Goal: Task Accomplishment & Management: Use online tool/utility

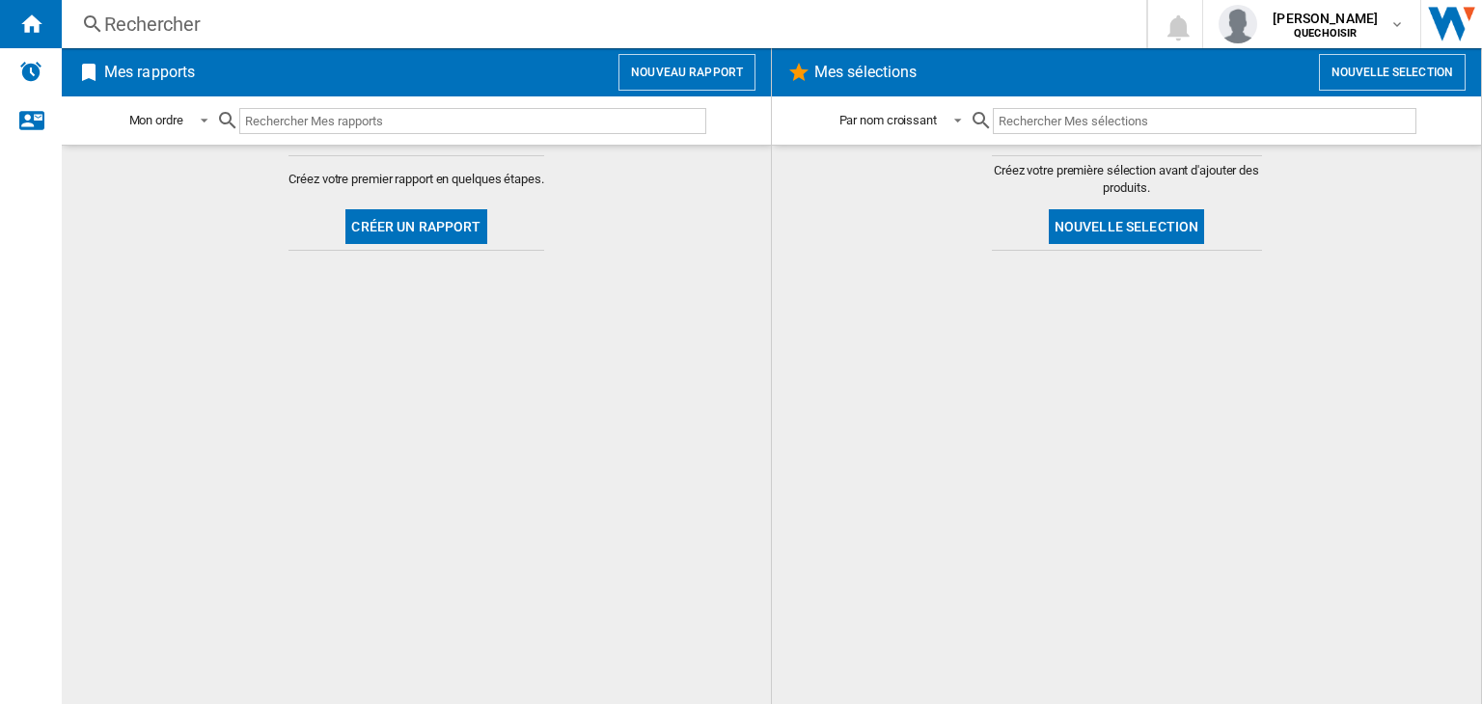
click at [700, 82] on button "Nouveau rapport" at bounding box center [686, 72] width 137 height 37
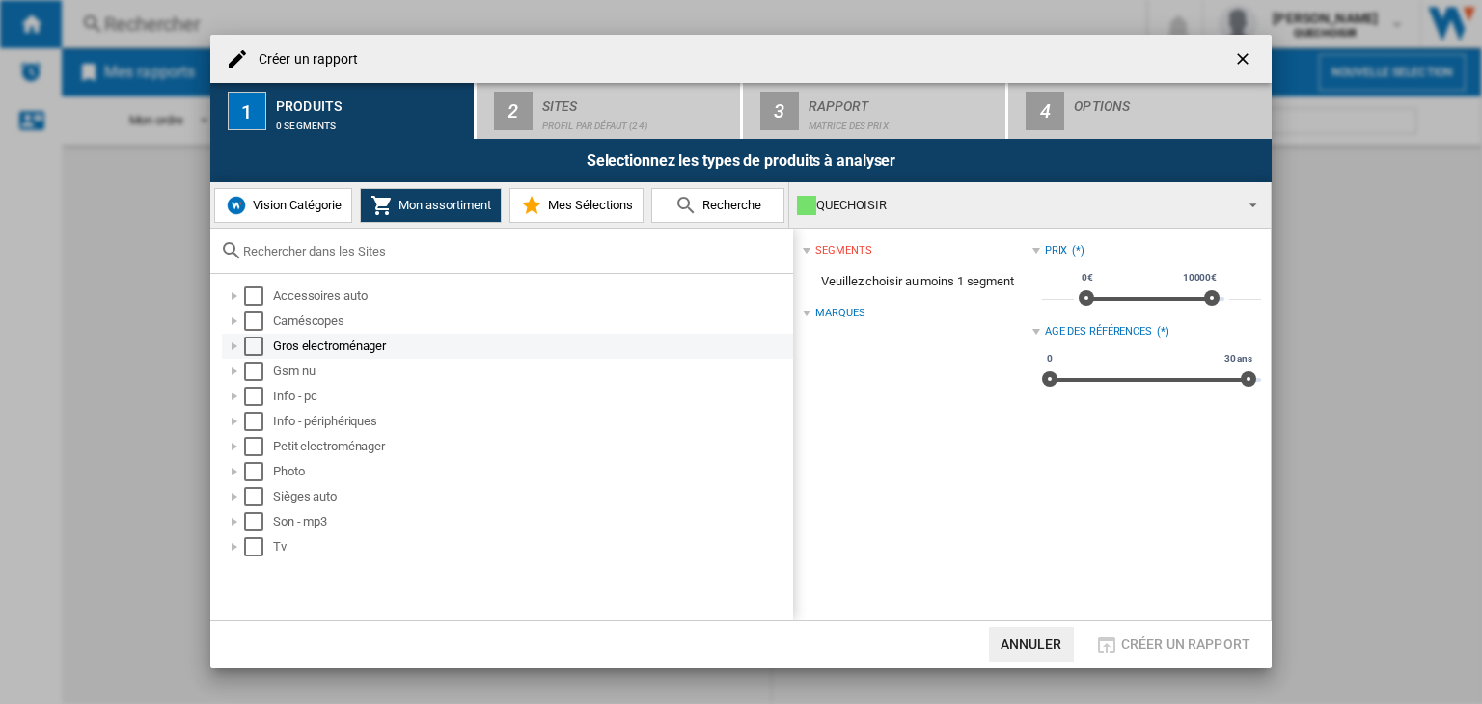
click at [232, 344] on div at bounding box center [234, 346] width 19 height 19
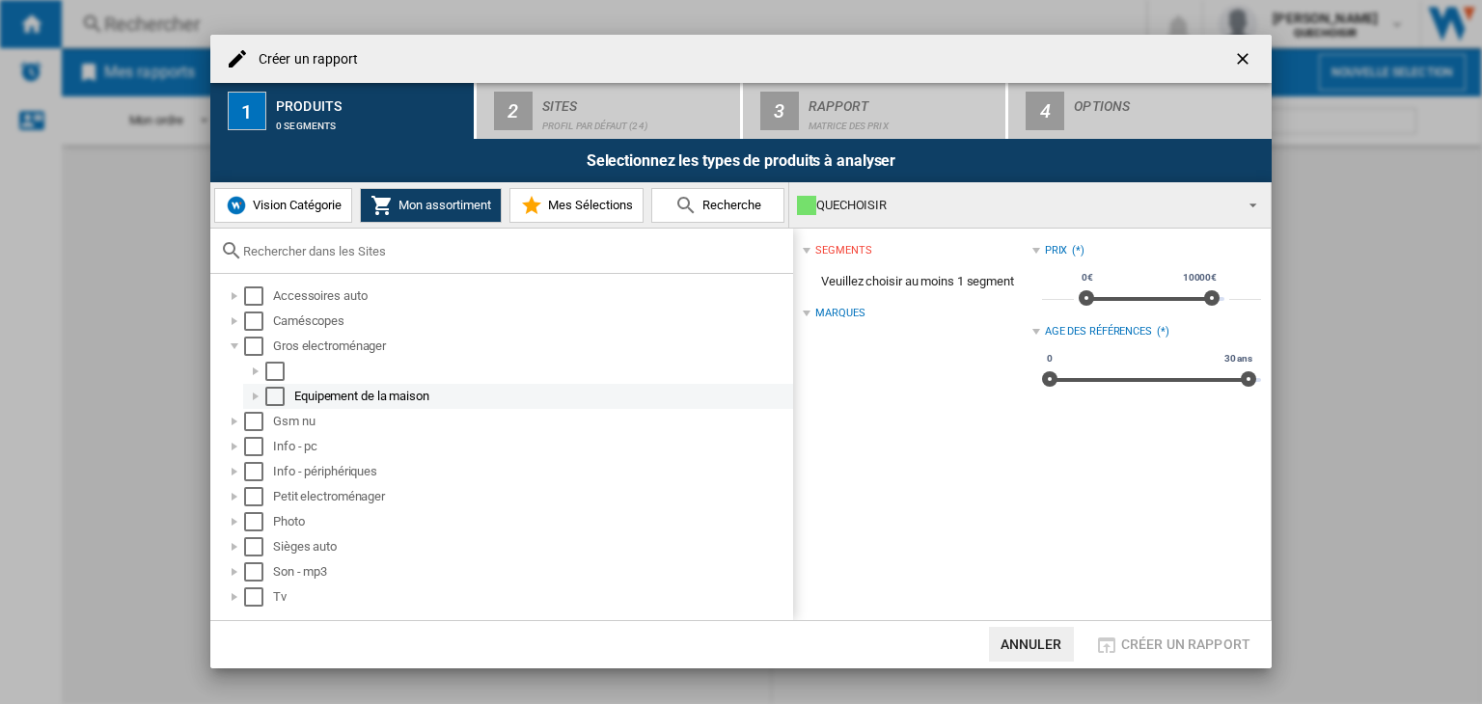
click at [253, 391] on div at bounding box center [255, 396] width 19 height 19
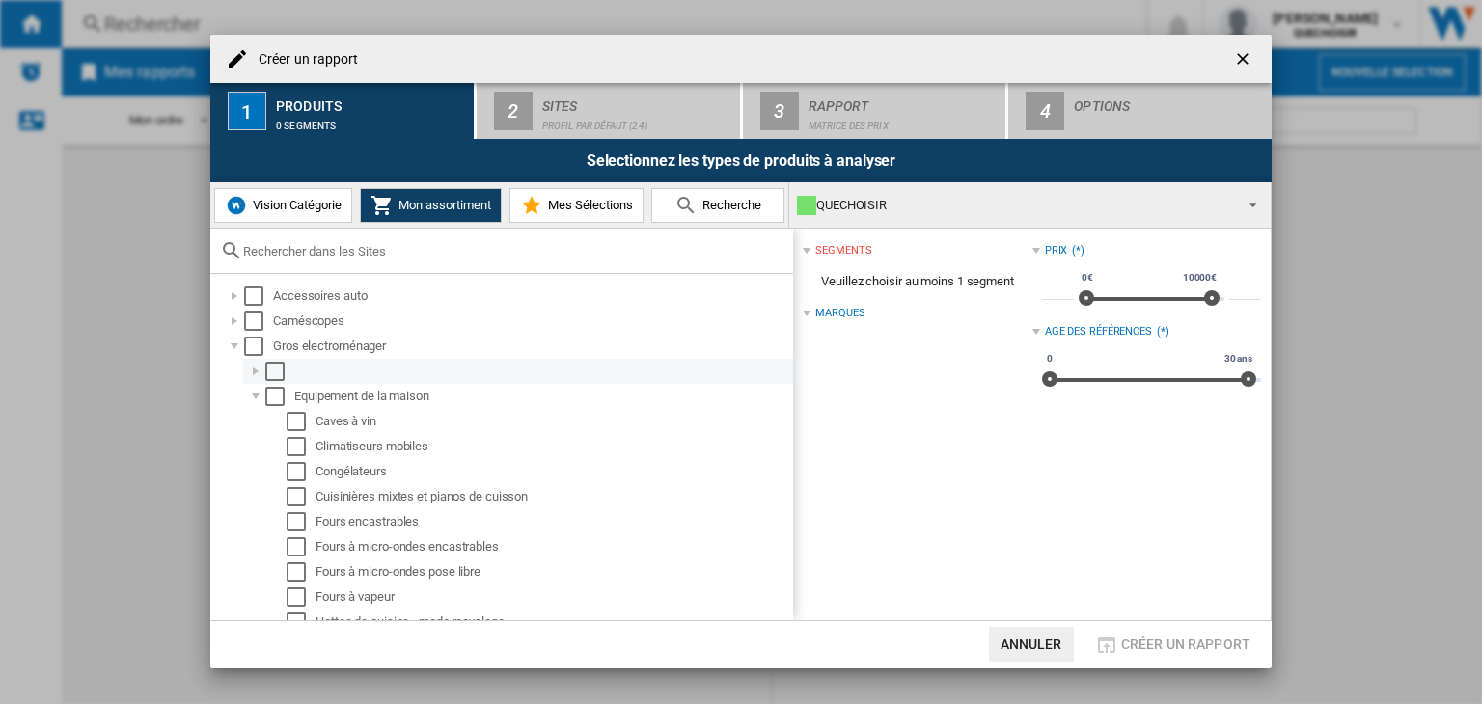
click at [253, 373] on div at bounding box center [255, 371] width 19 height 19
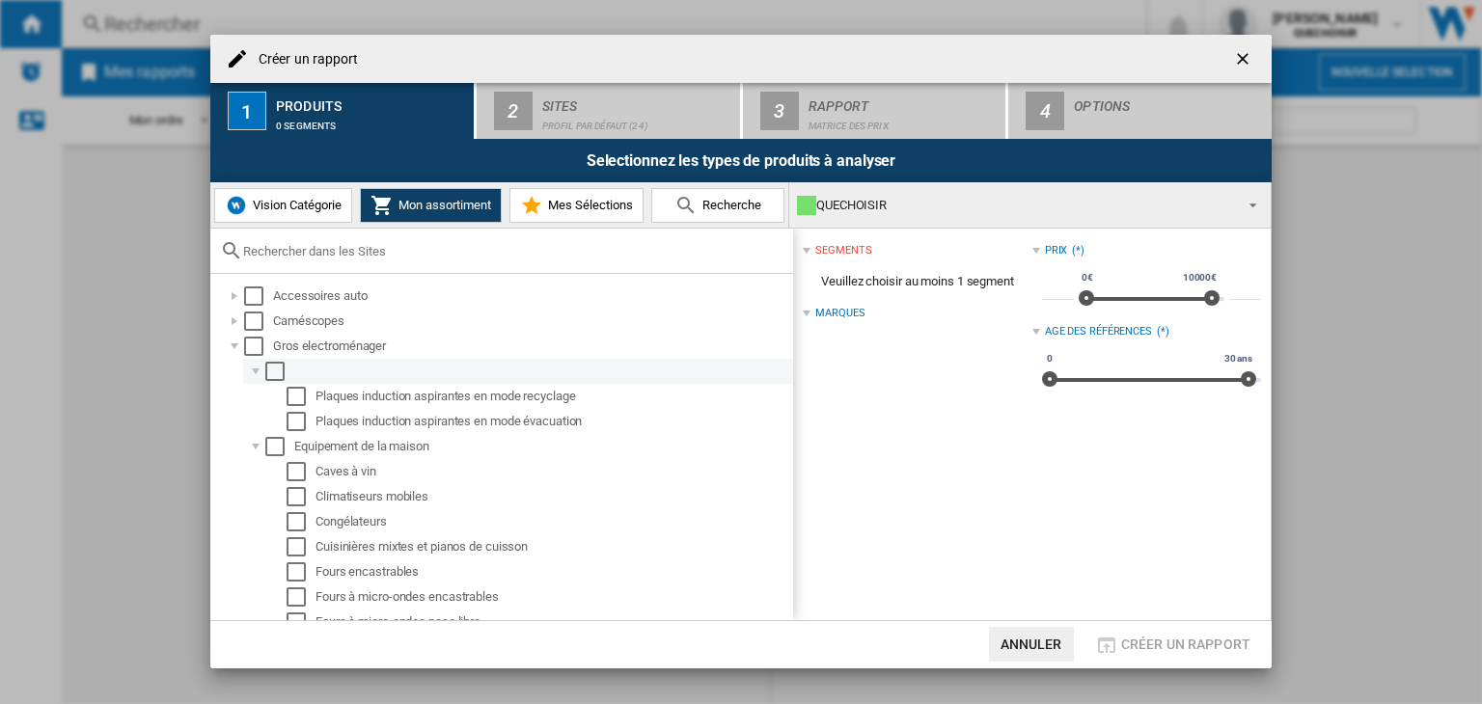
click at [253, 373] on div at bounding box center [255, 371] width 19 height 19
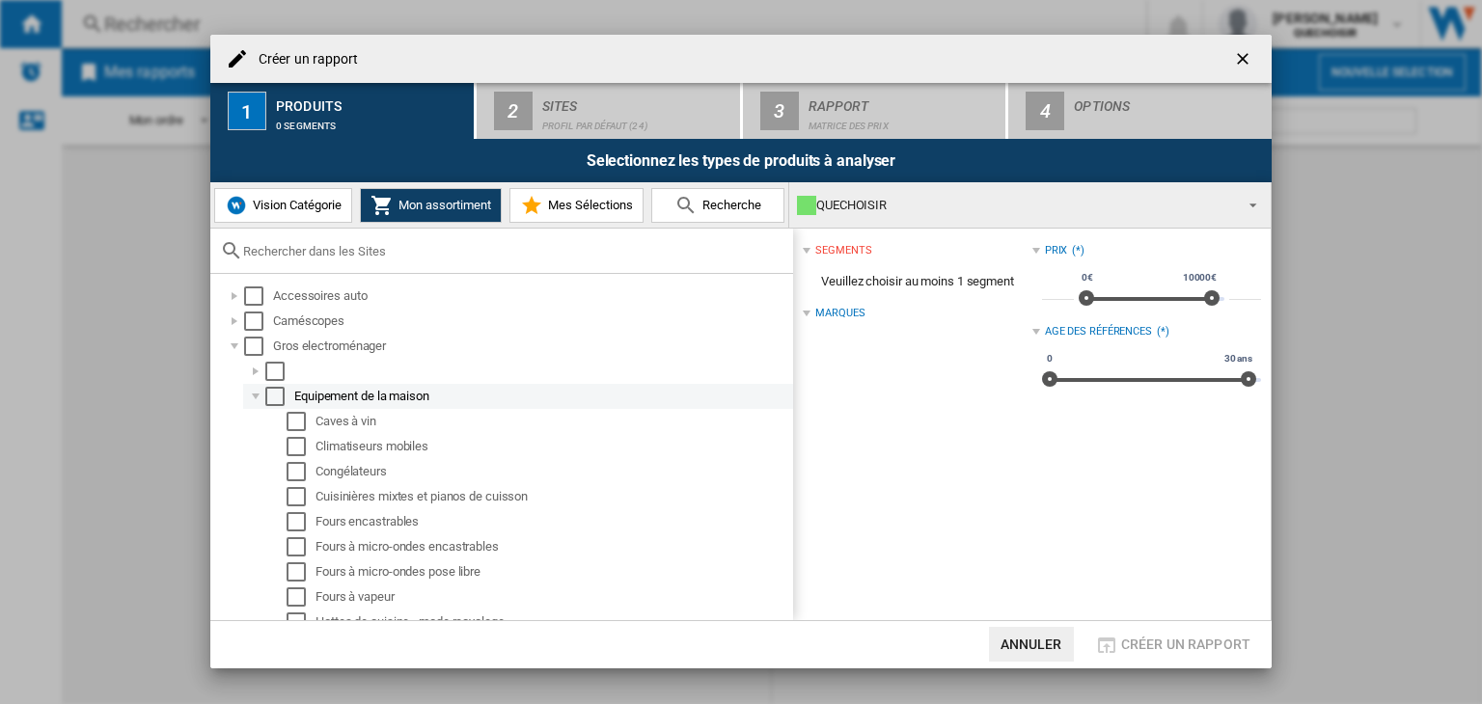
click at [253, 397] on div at bounding box center [255, 396] width 19 height 19
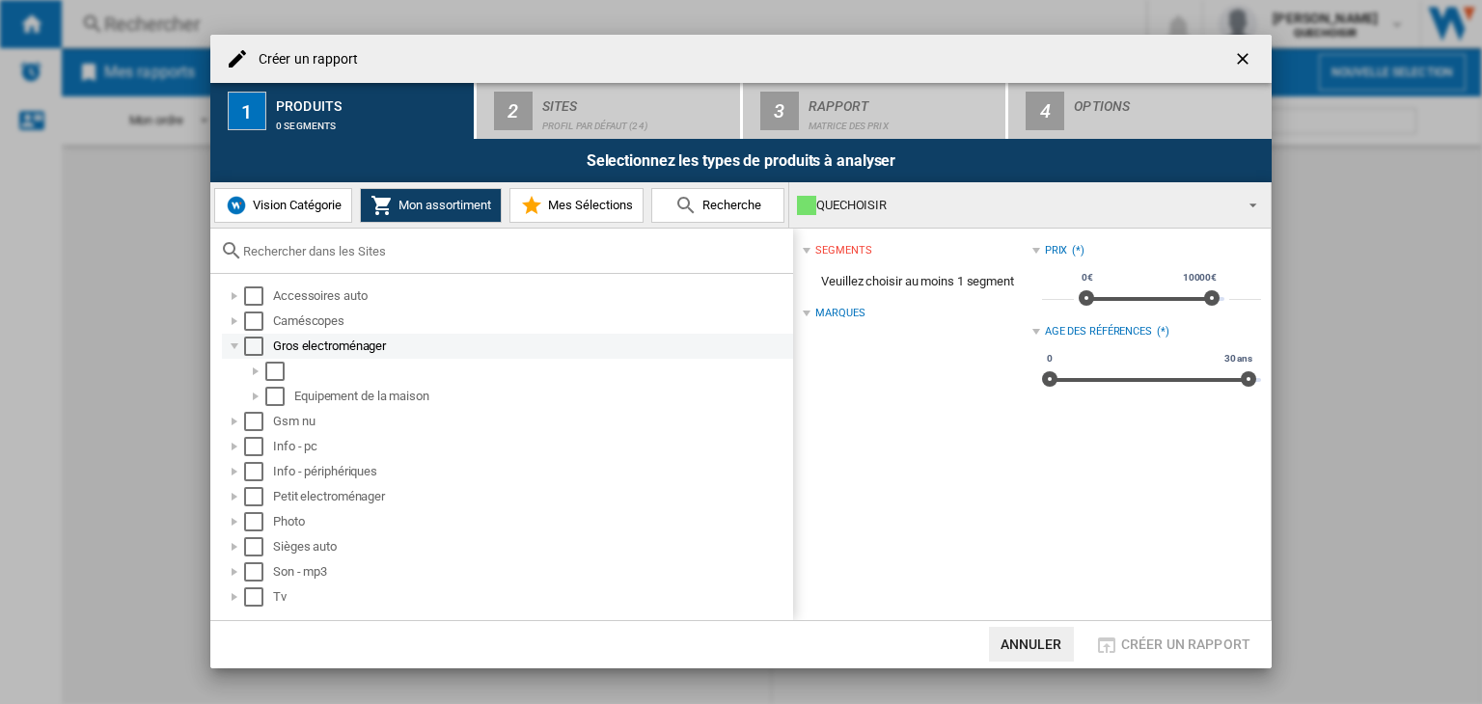
click at [238, 345] on div at bounding box center [234, 346] width 19 height 19
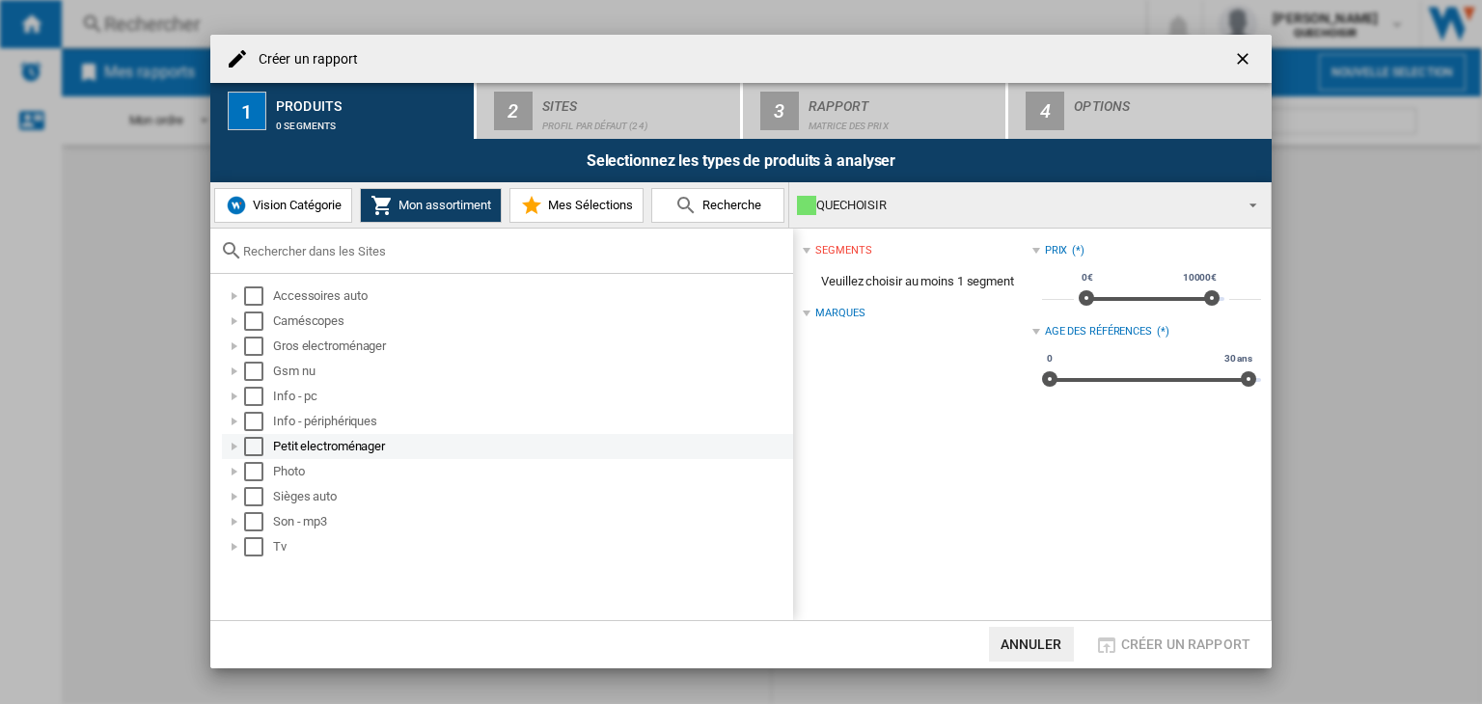
click at [233, 445] on div at bounding box center [234, 446] width 19 height 19
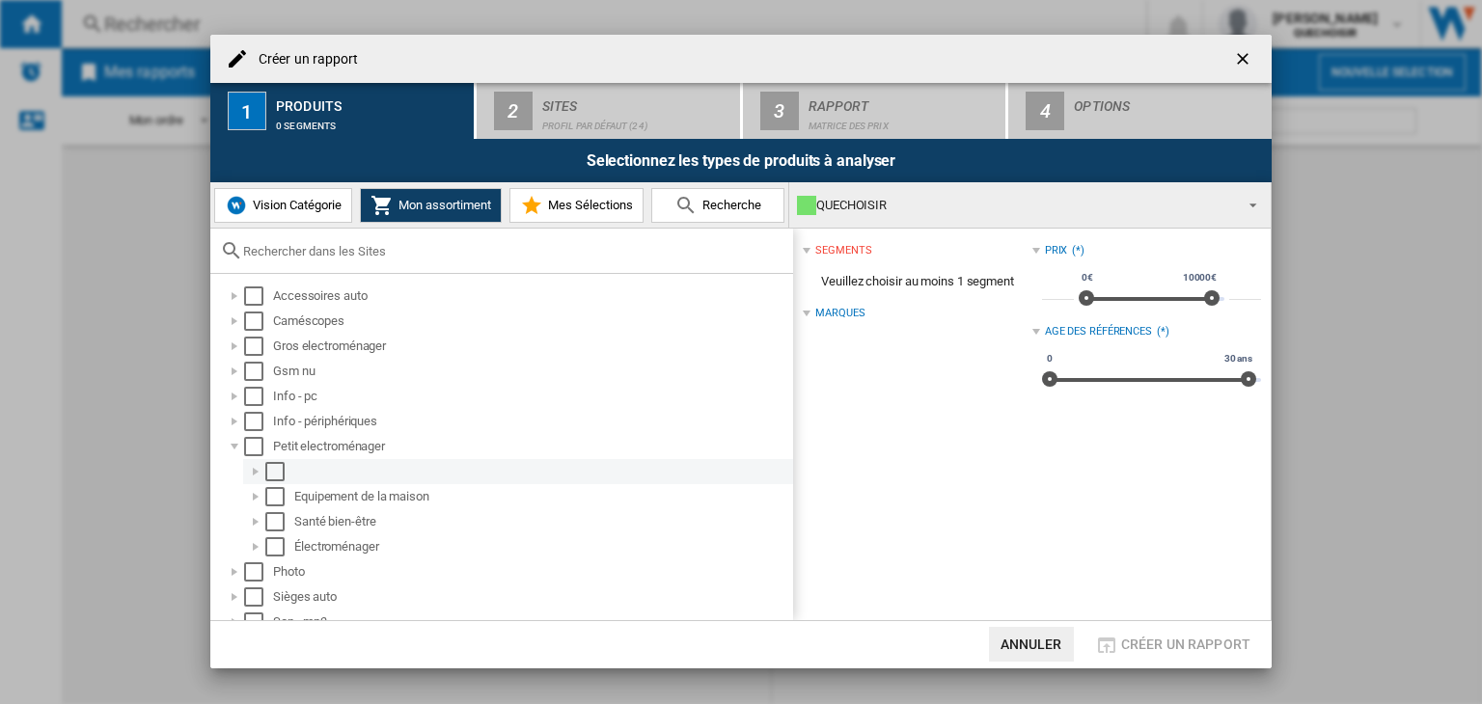
scroll to position [40, 0]
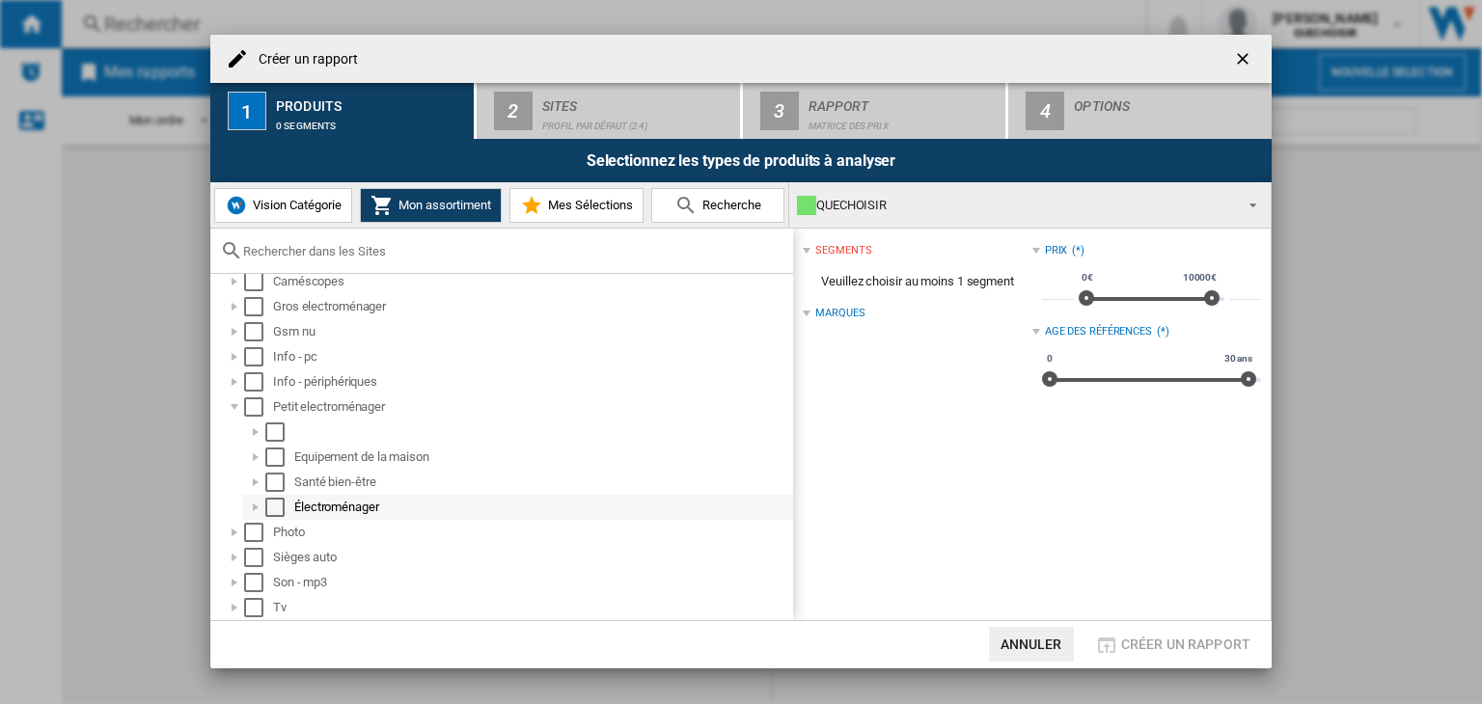
click at [254, 505] on div at bounding box center [255, 507] width 19 height 19
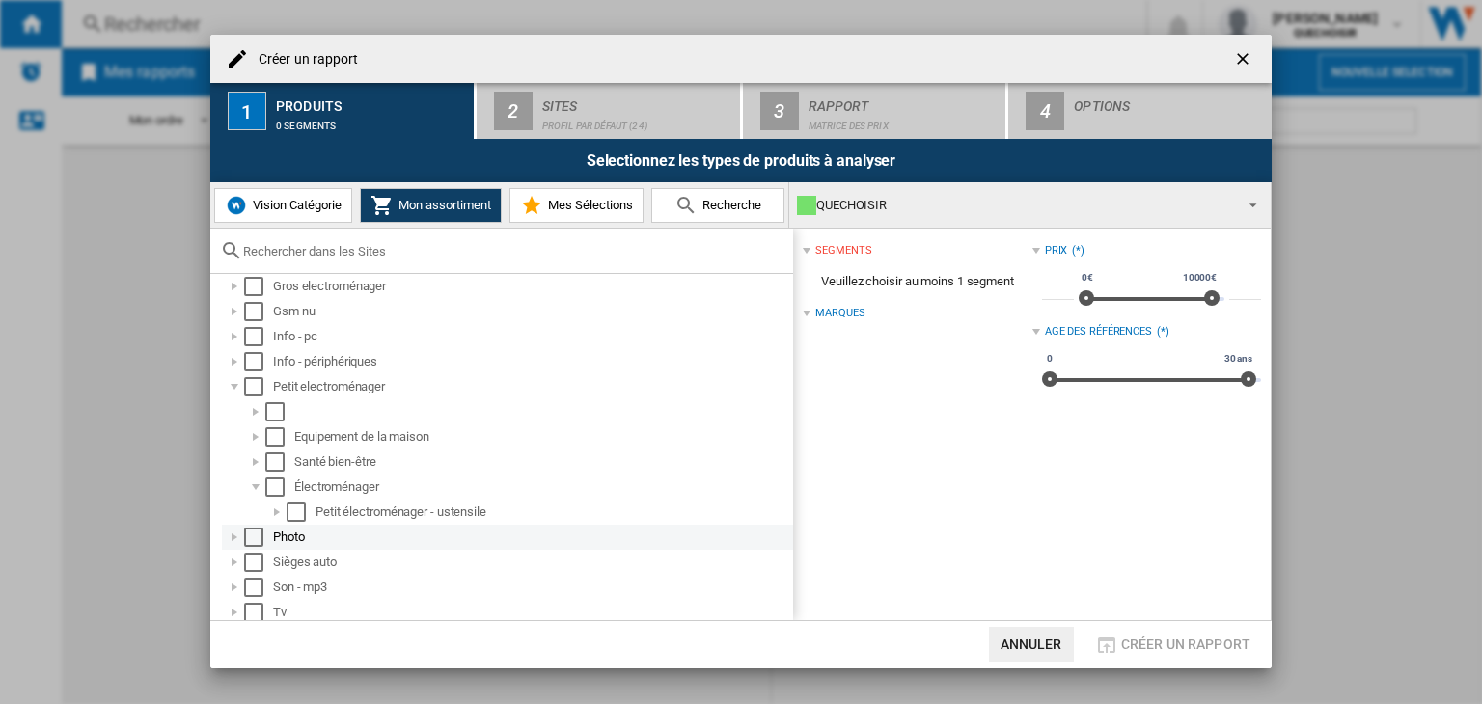
scroll to position [66, 0]
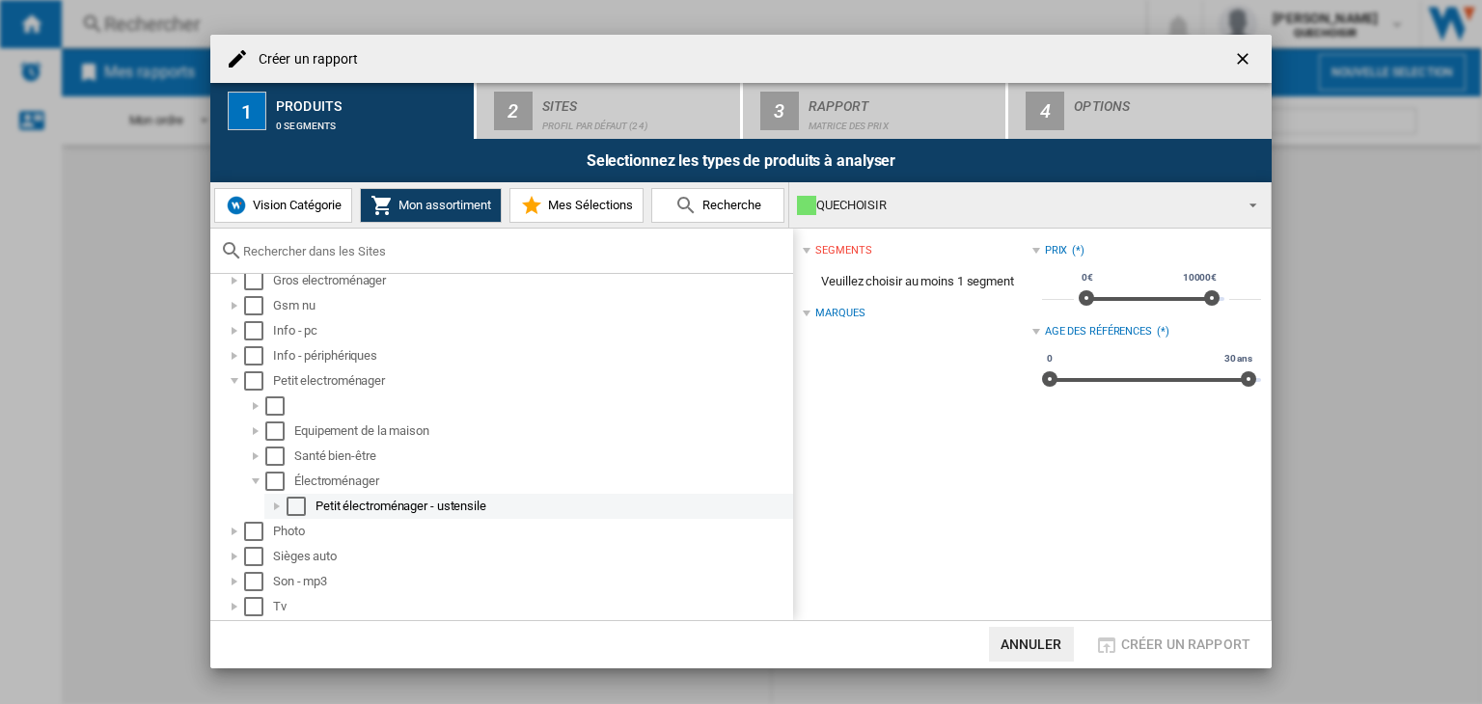
click at [273, 502] on div at bounding box center [276, 506] width 19 height 19
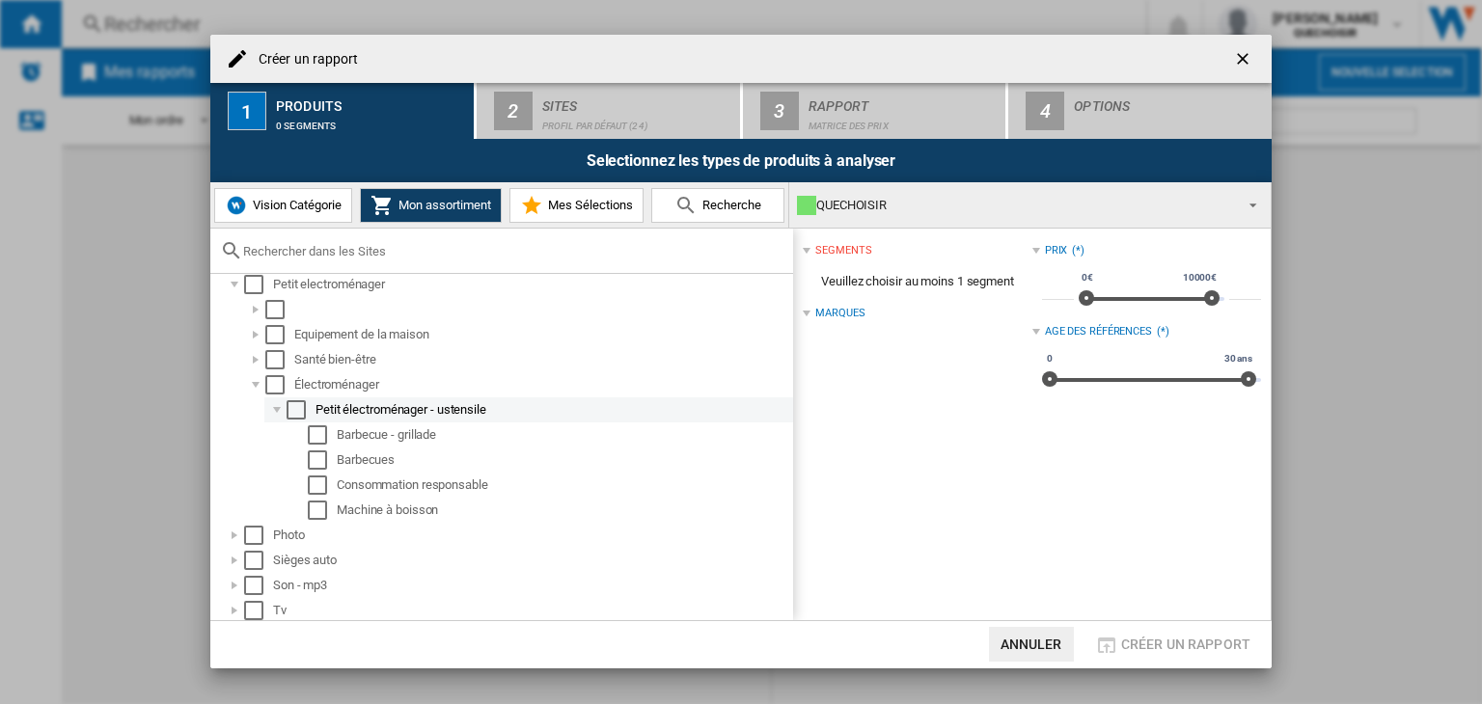
scroll to position [166, 0]
click at [272, 408] on div at bounding box center [276, 405] width 19 height 19
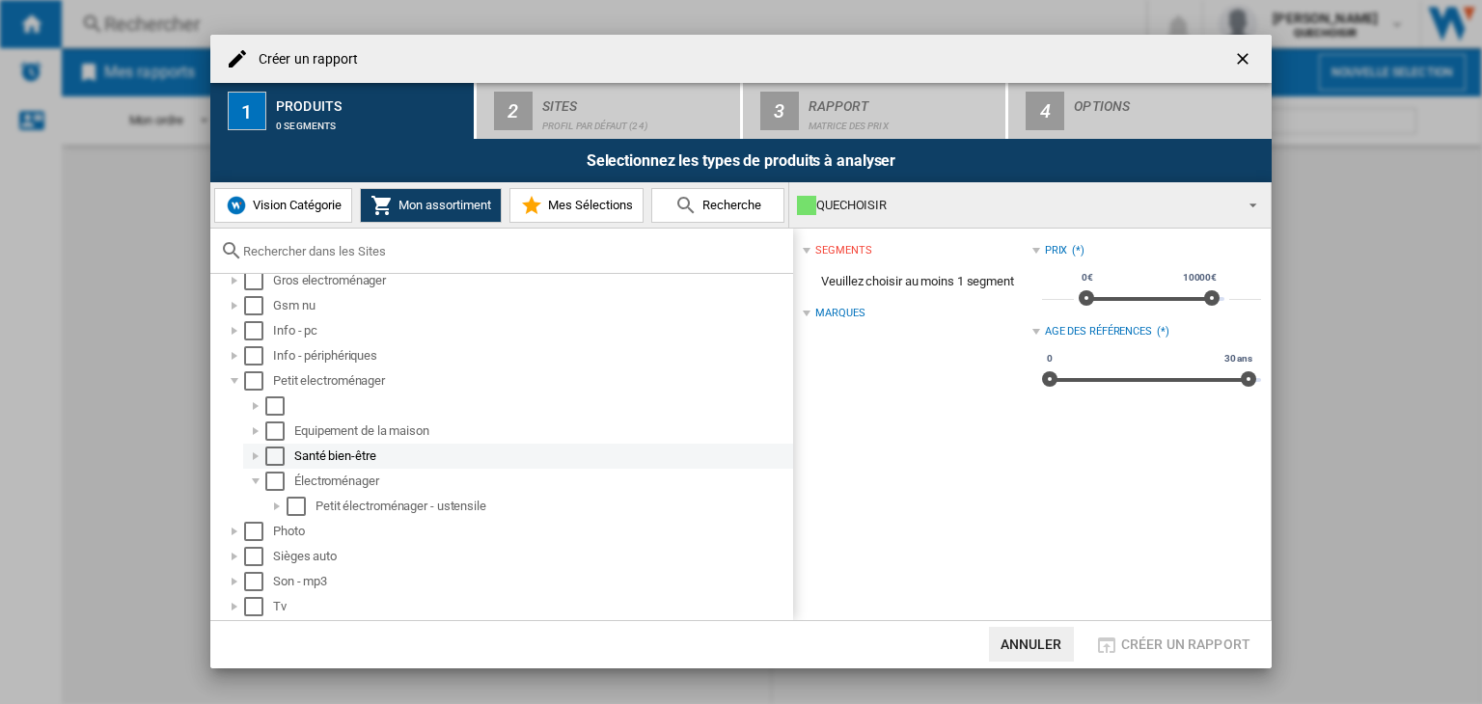
scroll to position [0, 0]
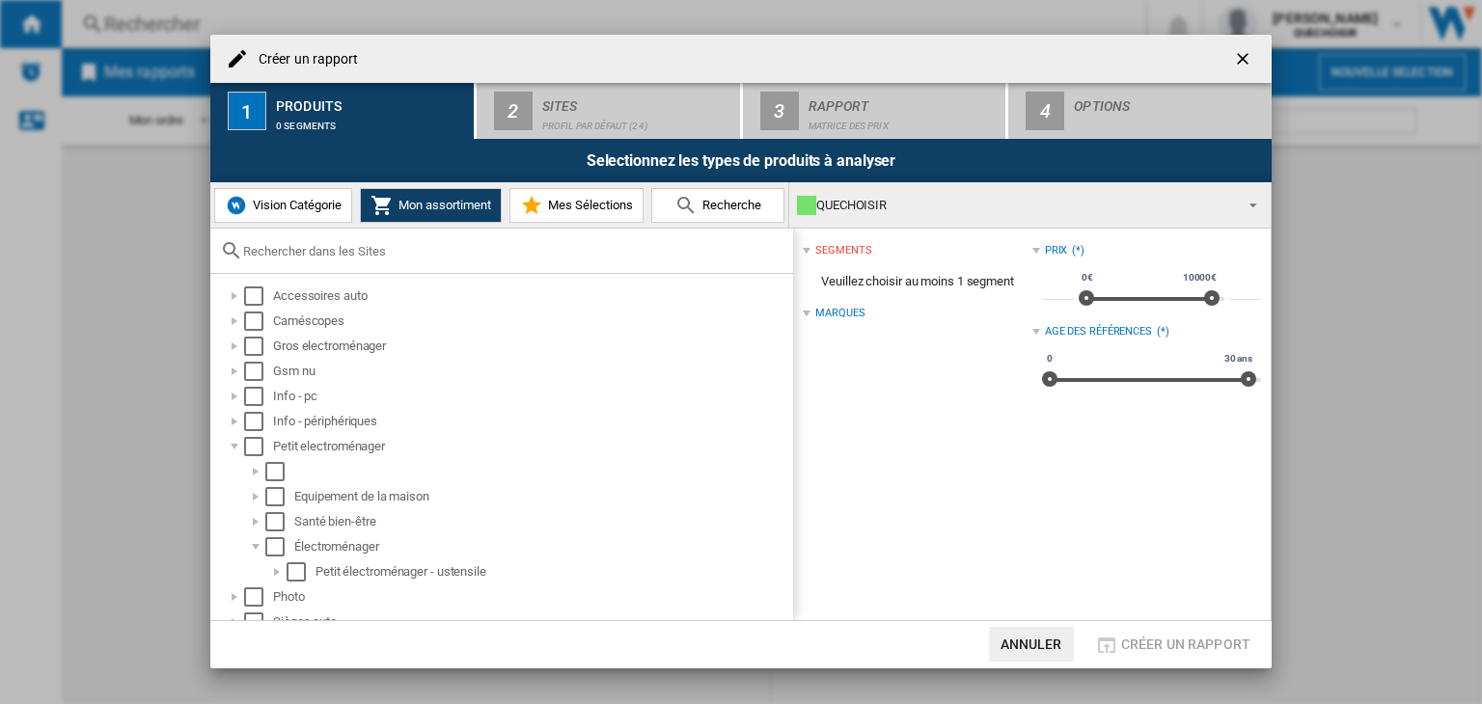
click at [303, 242] on div at bounding box center [501, 251] width 583 height 45
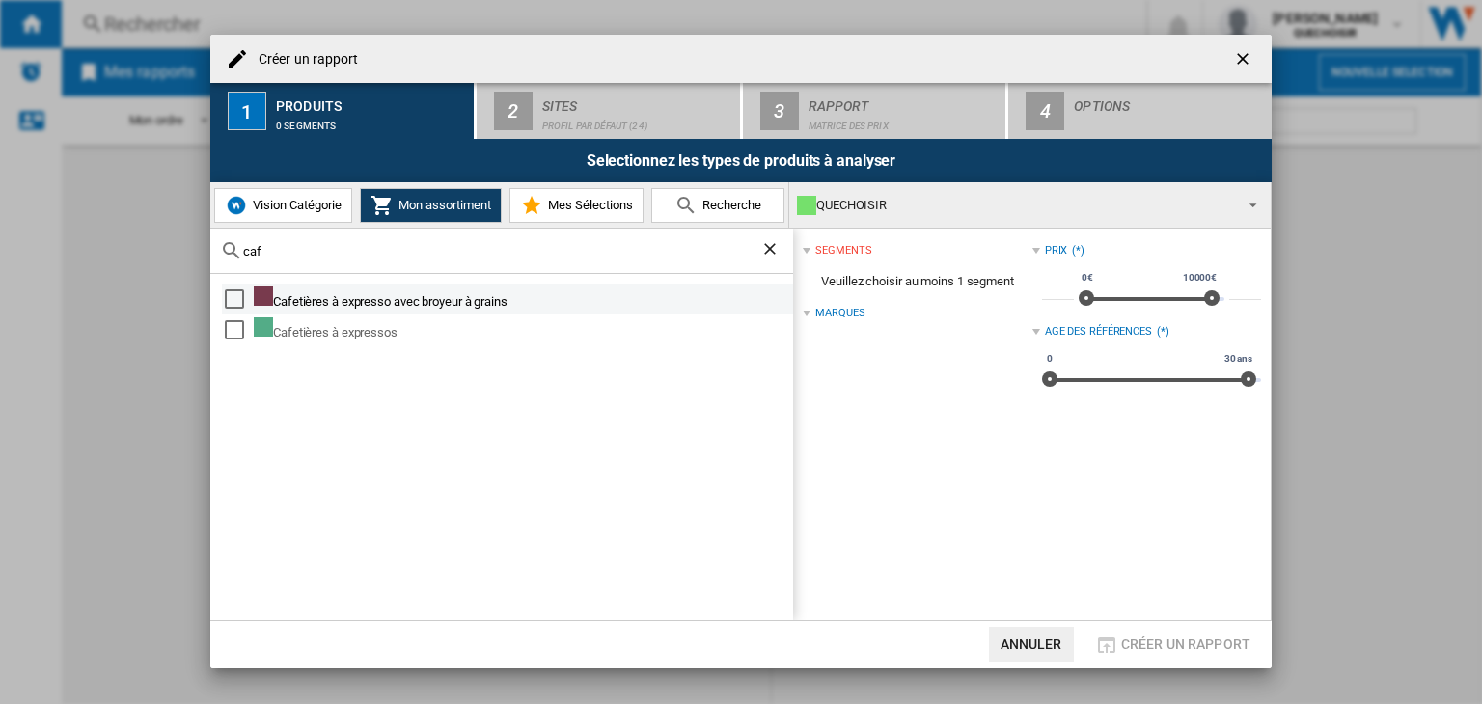
type input "caf"
click at [229, 299] on div "Select" at bounding box center [234, 298] width 19 height 19
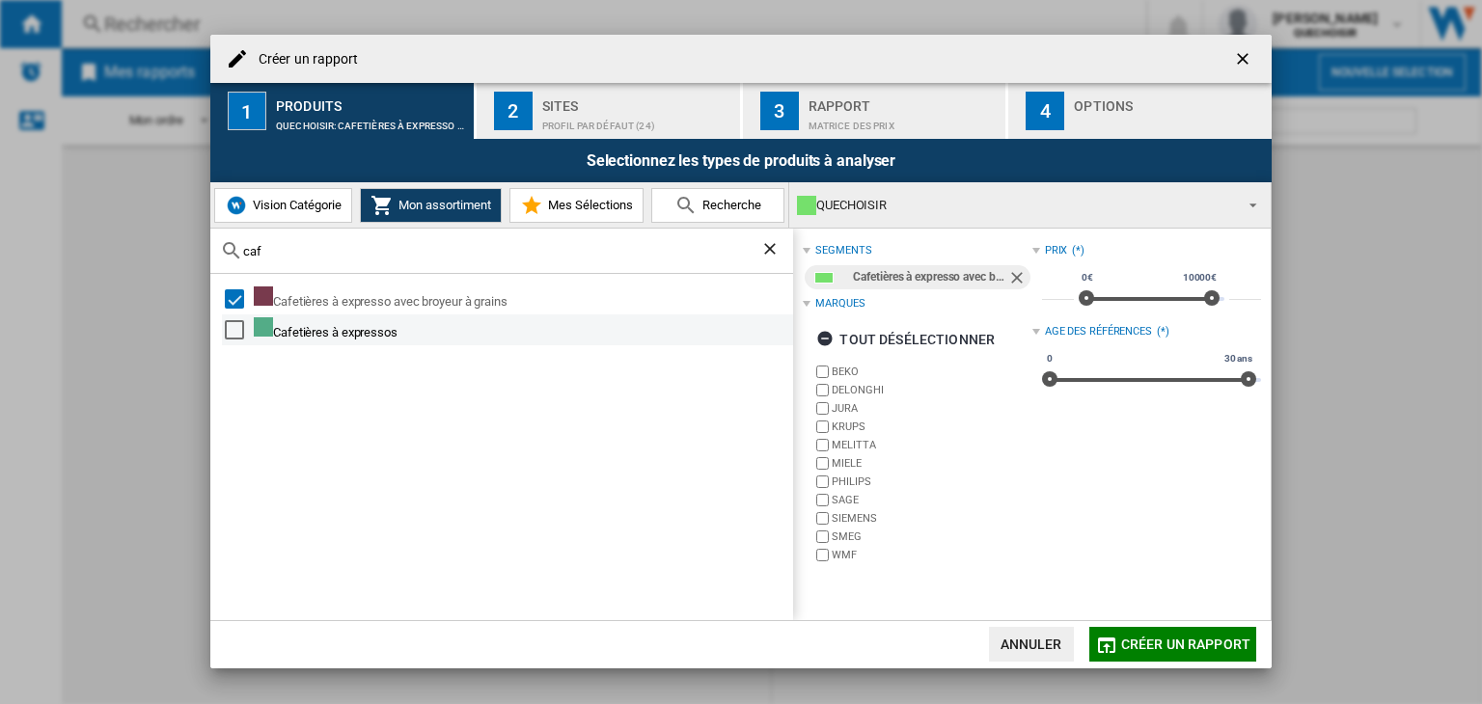
click at [230, 330] on div "Select" at bounding box center [234, 329] width 19 height 19
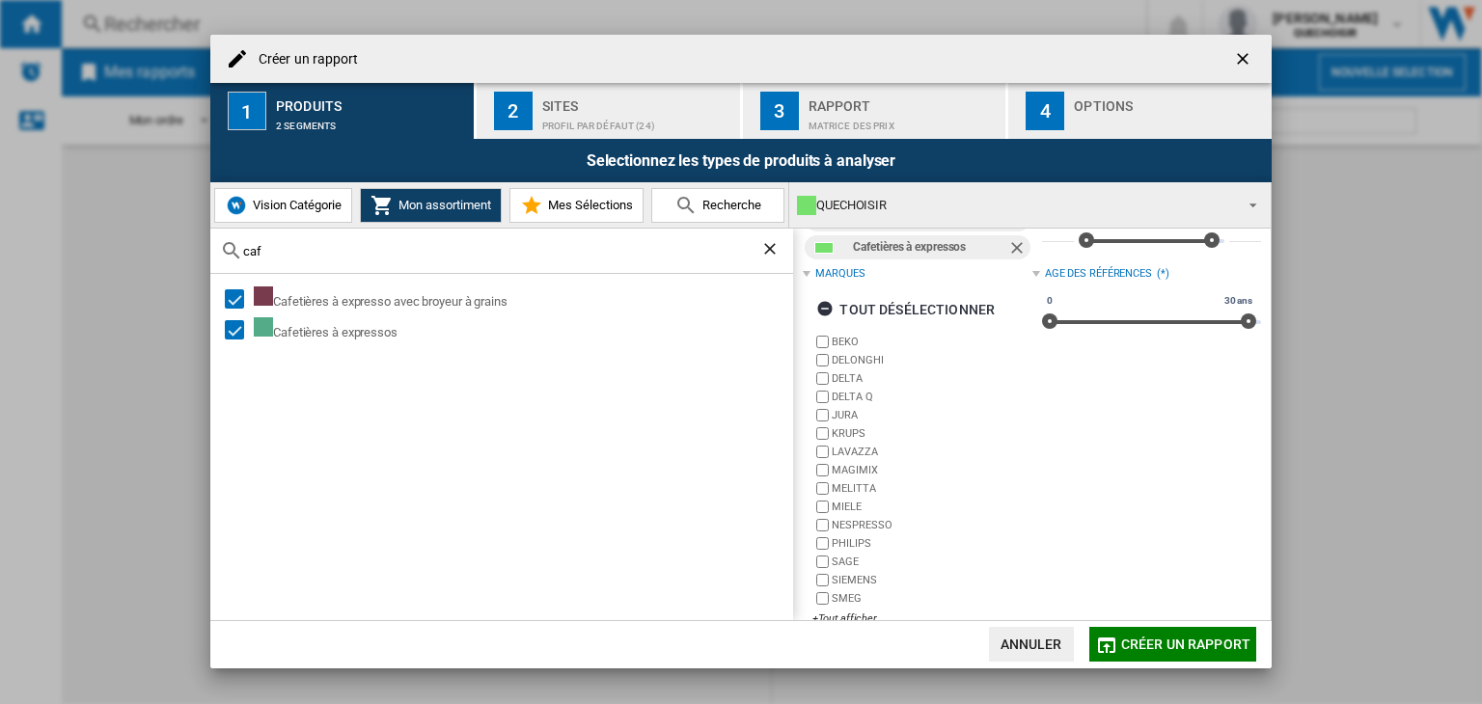
scroll to position [88, 0]
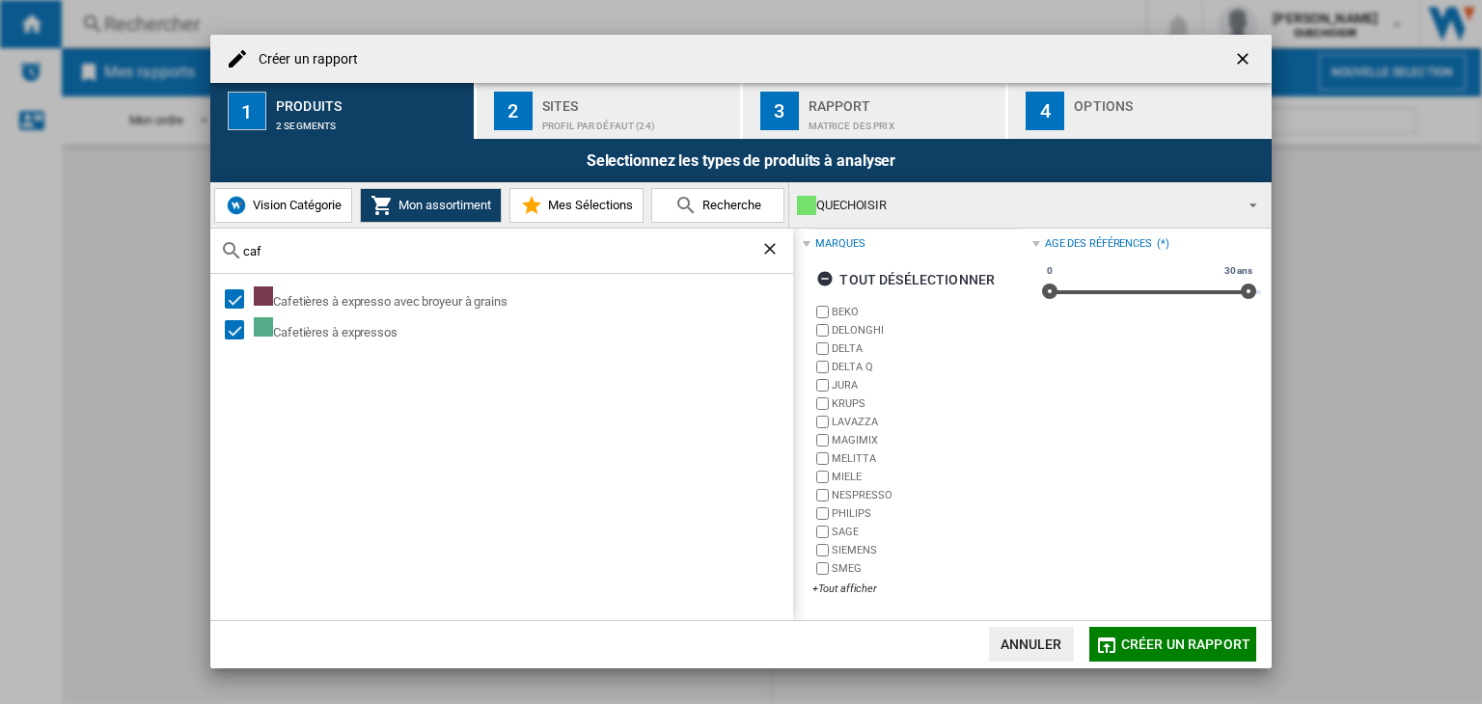
click at [559, 194] on button "Mes Sélections" at bounding box center [576, 205] width 134 height 35
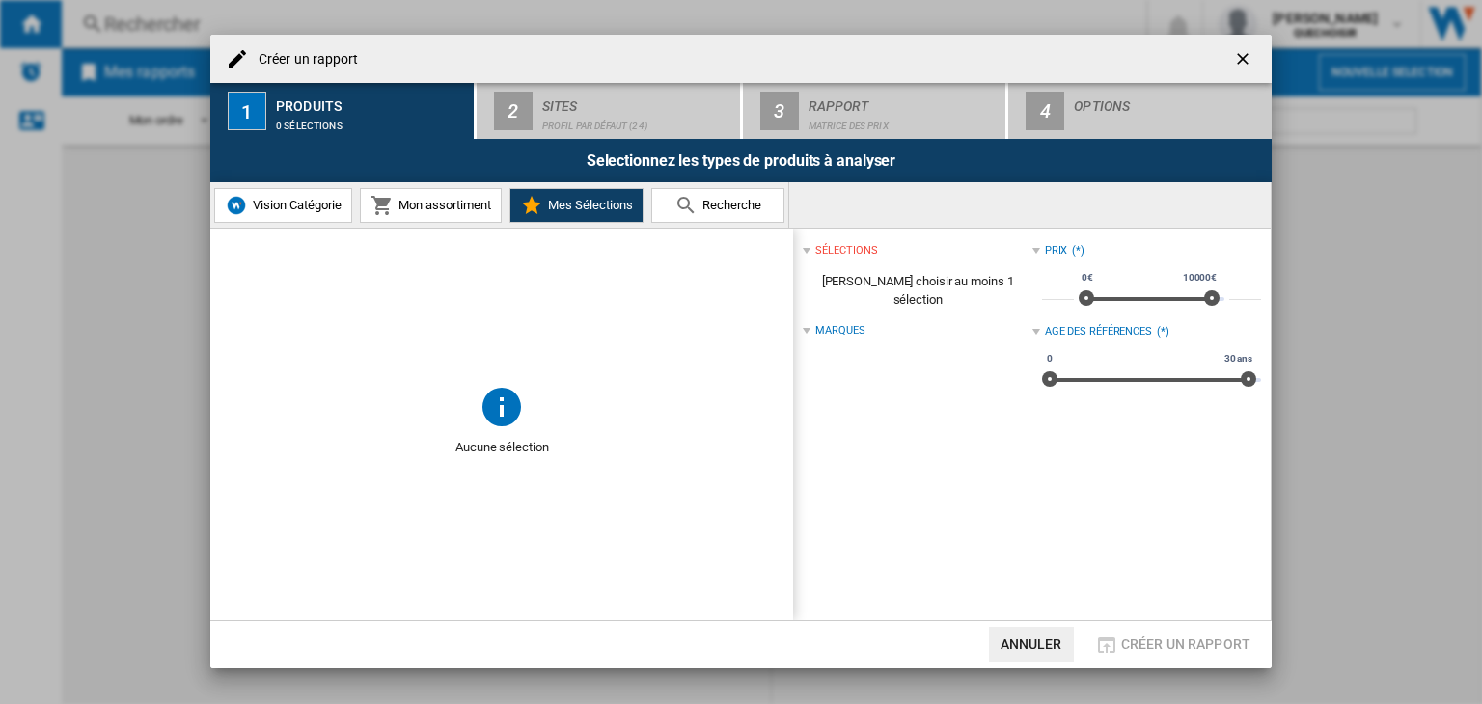
click at [694, 196] on md-icon at bounding box center [685, 205] width 23 height 23
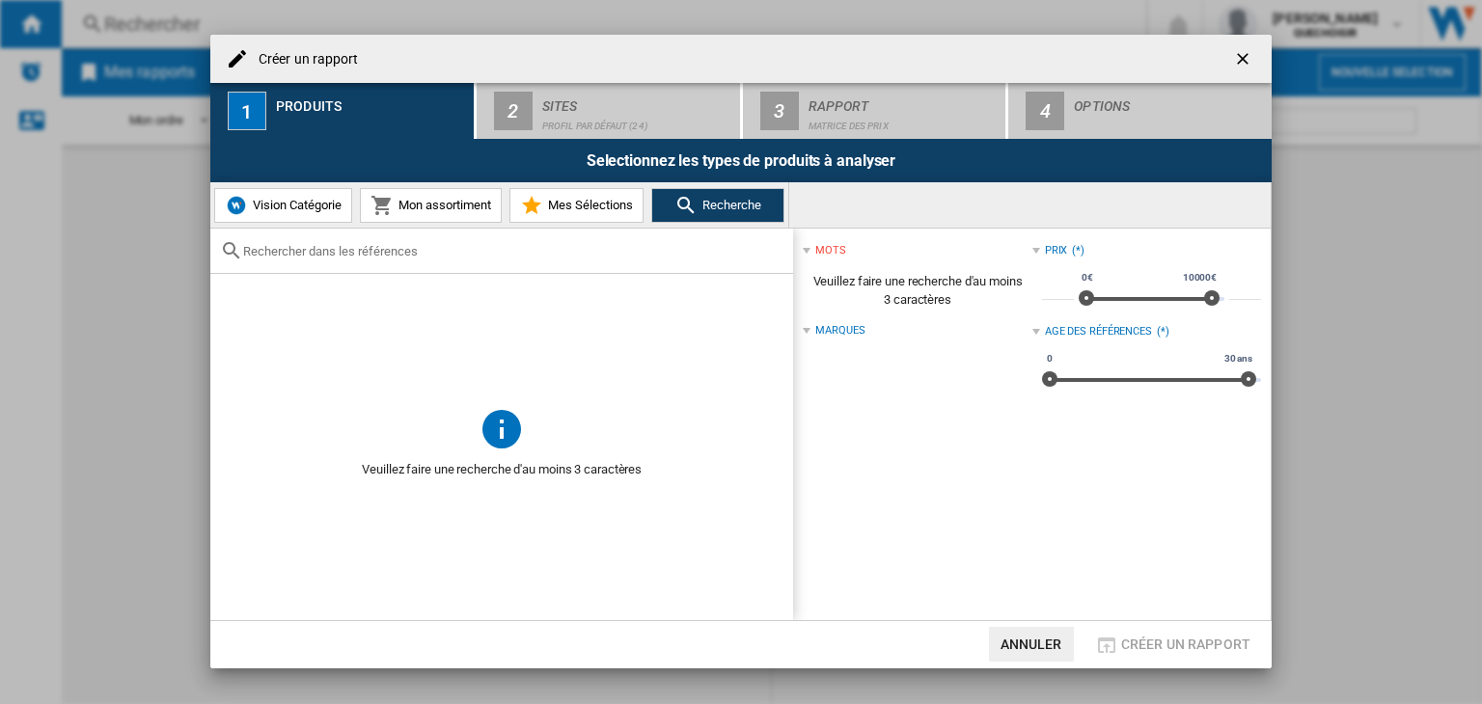
click at [222, 198] on button "Vision Catégorie" at bounding box center [283, 205] width 138 height 35
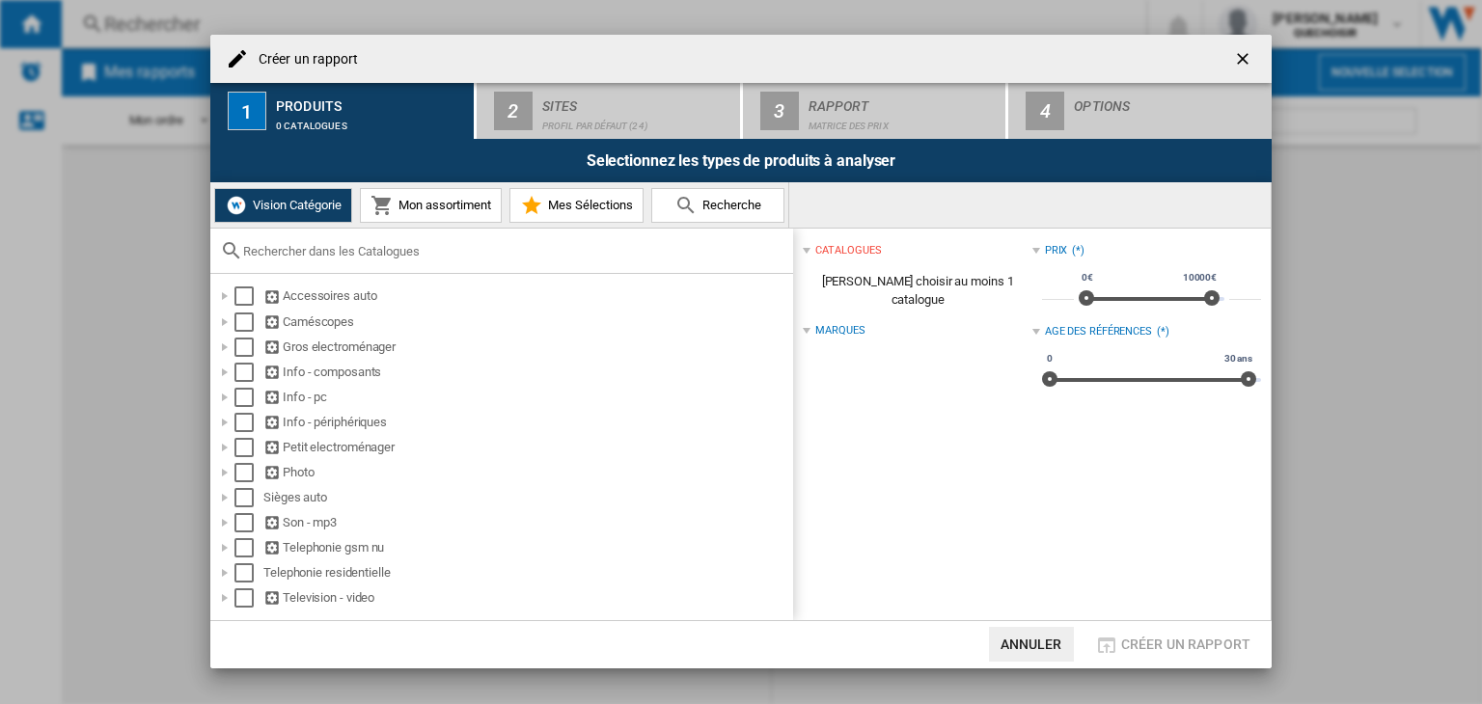
click at [351, 248] on input "text" at bounding box center [513, 251] width 540 height 14
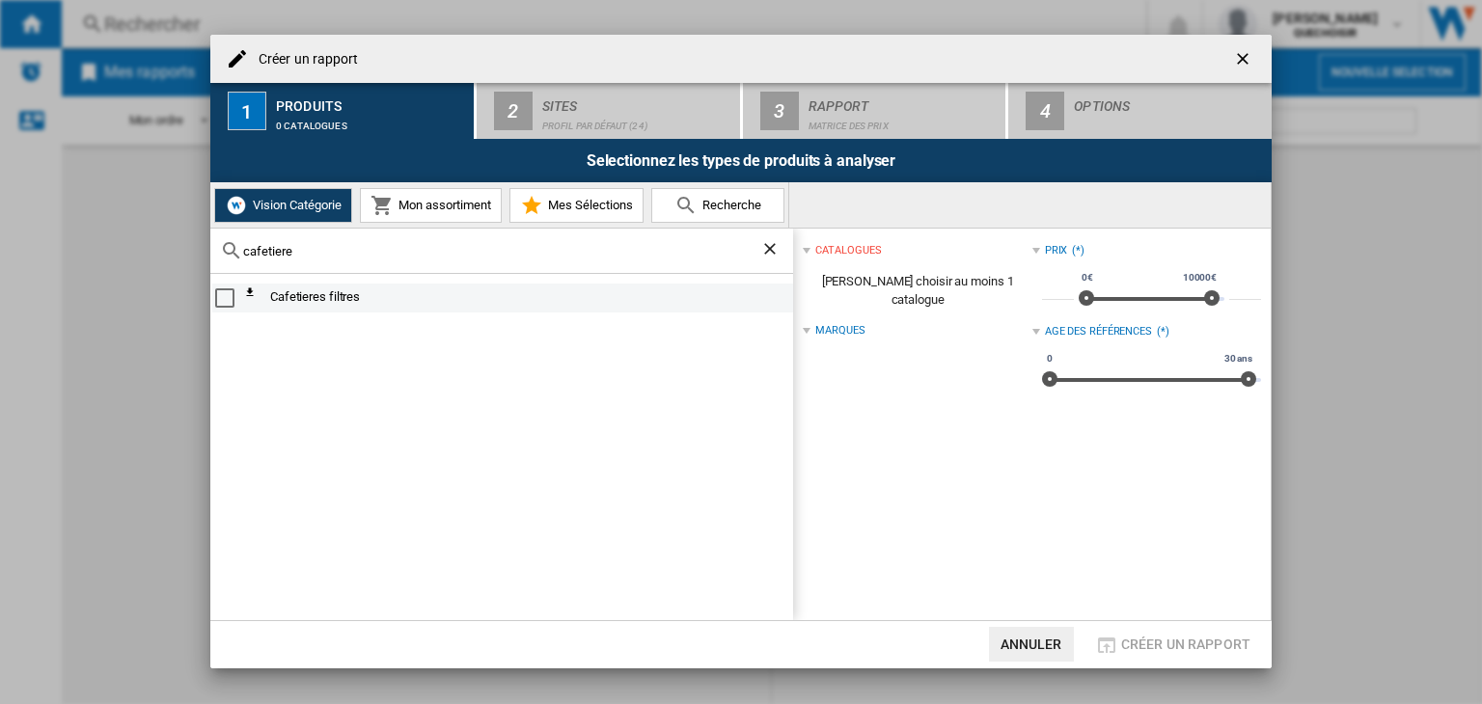
type input "cafetiere"
click at [222, 301] on div "Select" at bounding box center [224, 297] width 19 height 19
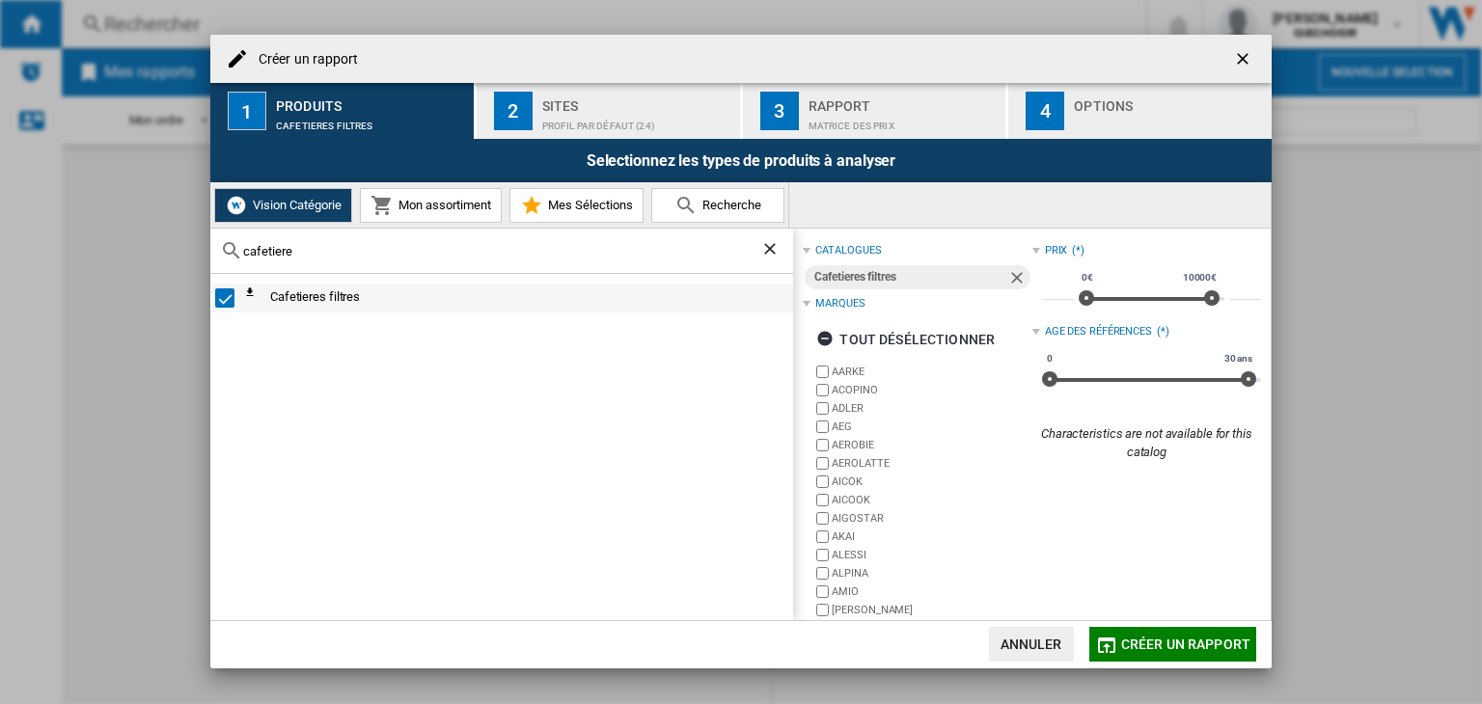
click at [222, 301] on div "Select" at bounding box center [224, 297] width 19 height 19
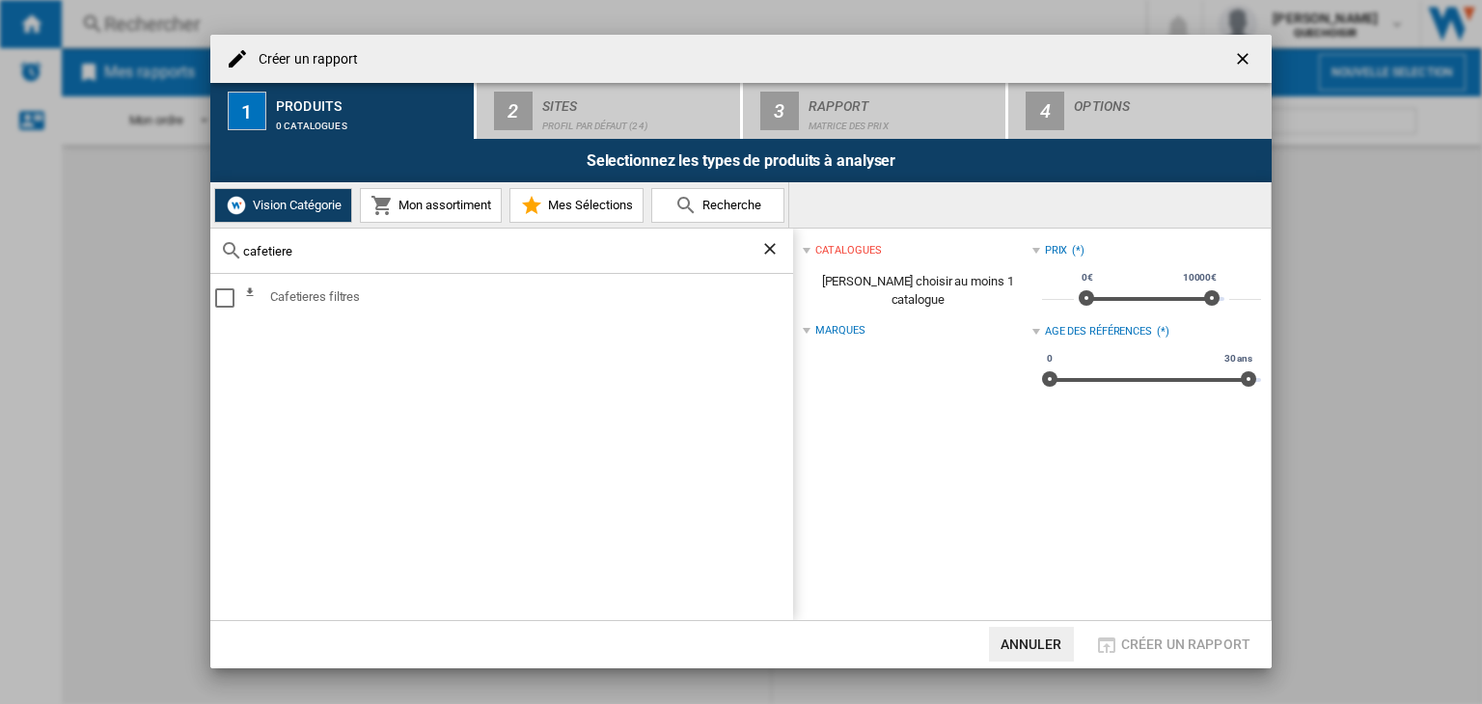
click at [267, 206] on span "Vision Catégorie" at bounding box center [295, 205] width 94 height 14
click at [484, 207] on span "Mon assortiment" at bounding box center [442, 205] width 97 height 14
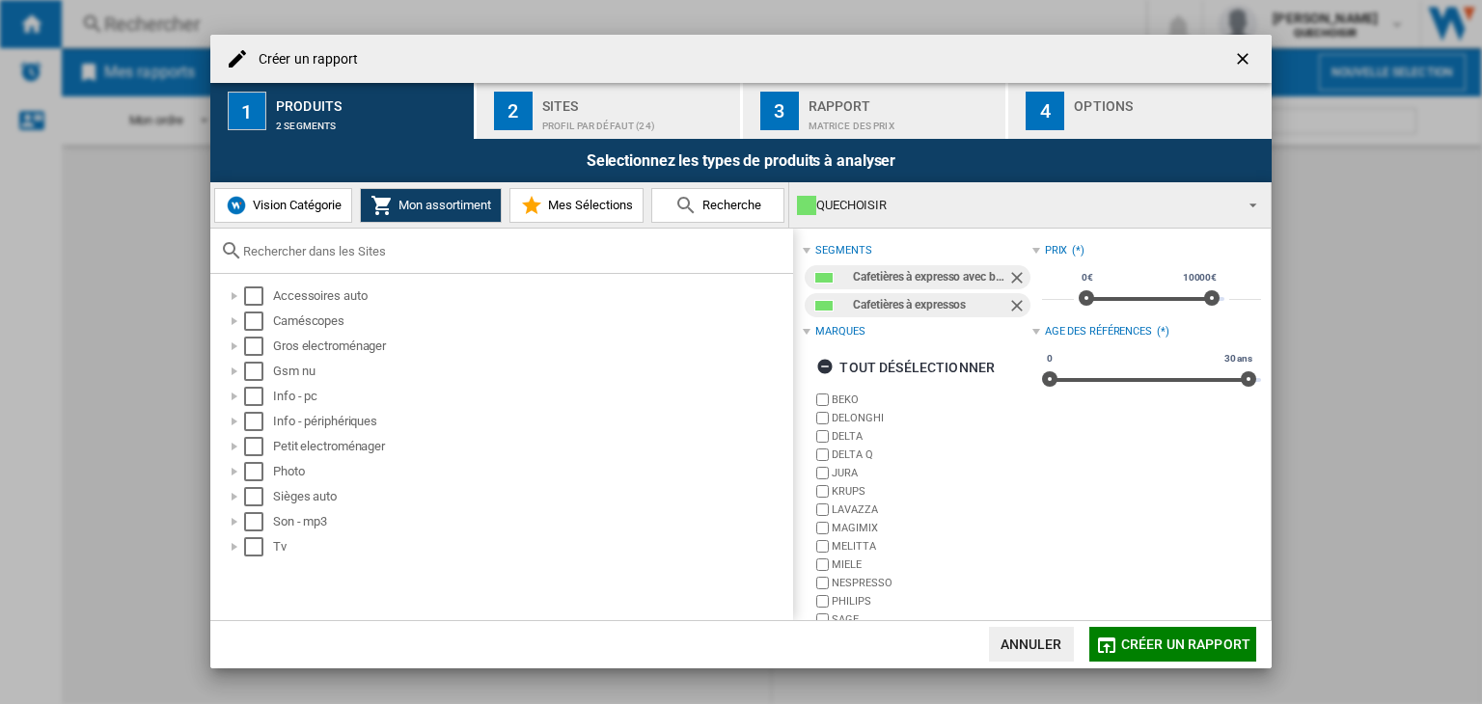
click at [579, 207] on span "Mes Sélections" at bounding box center [588, 205] width 90 height 14
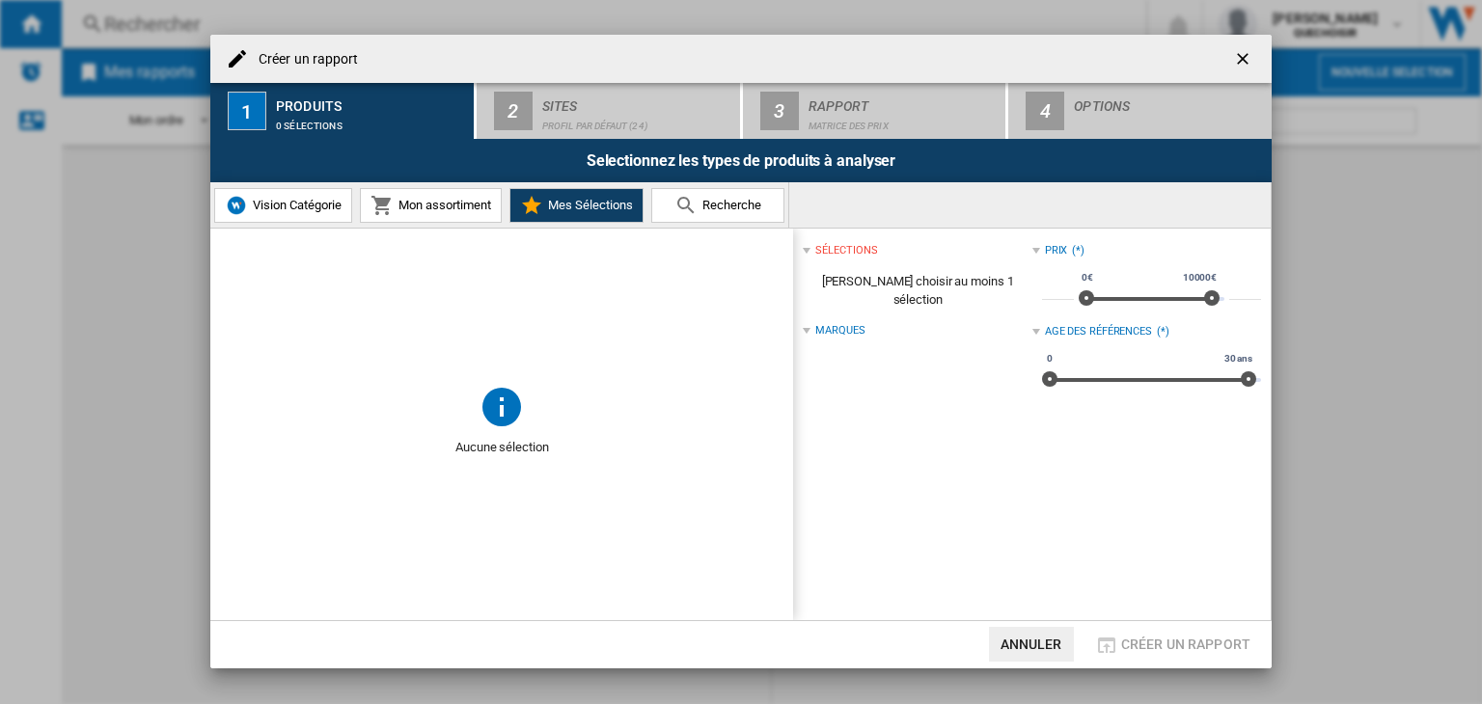
click at [769, 211] on button "Recherche" at bounding box center [717, 205] width 133 height 35
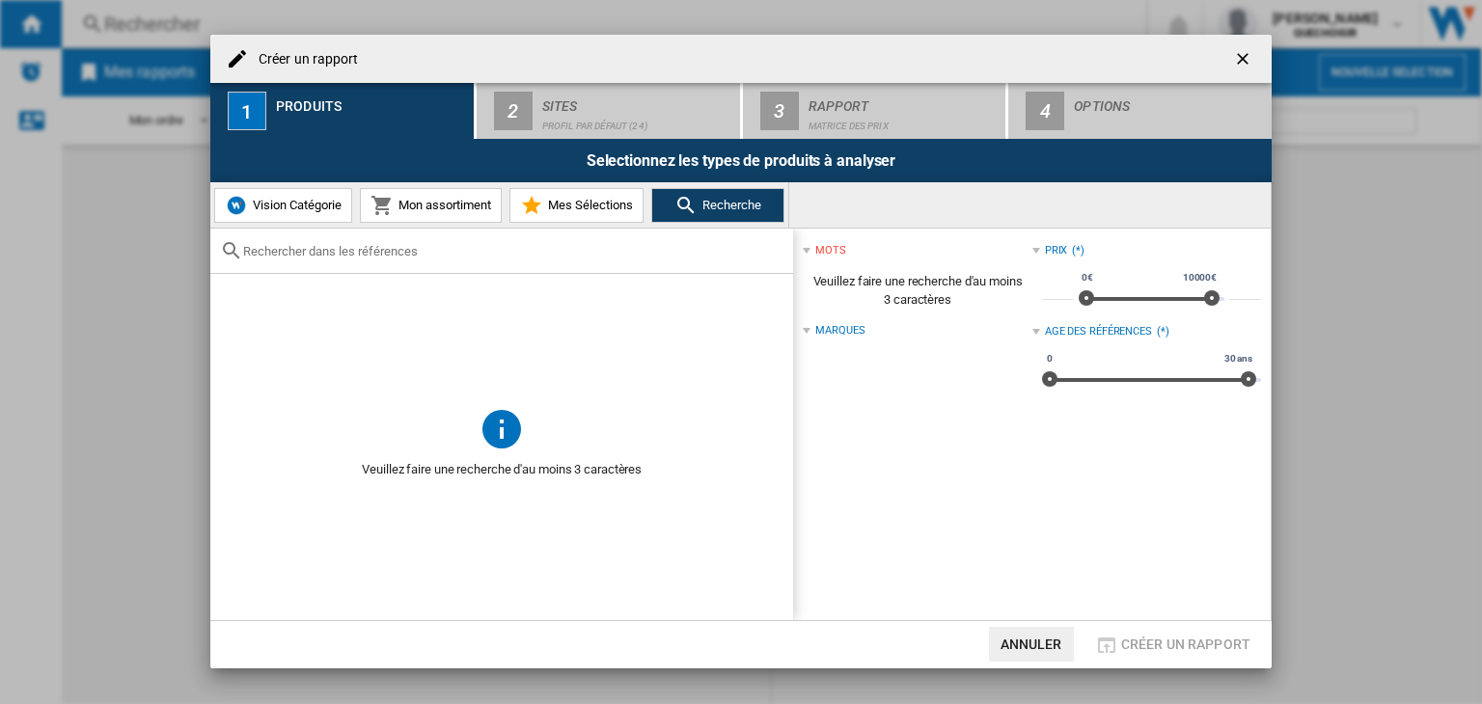
click at [259, 212] on span "Vision Catégorie" at bounding box center [295, 205] width 94 height 14
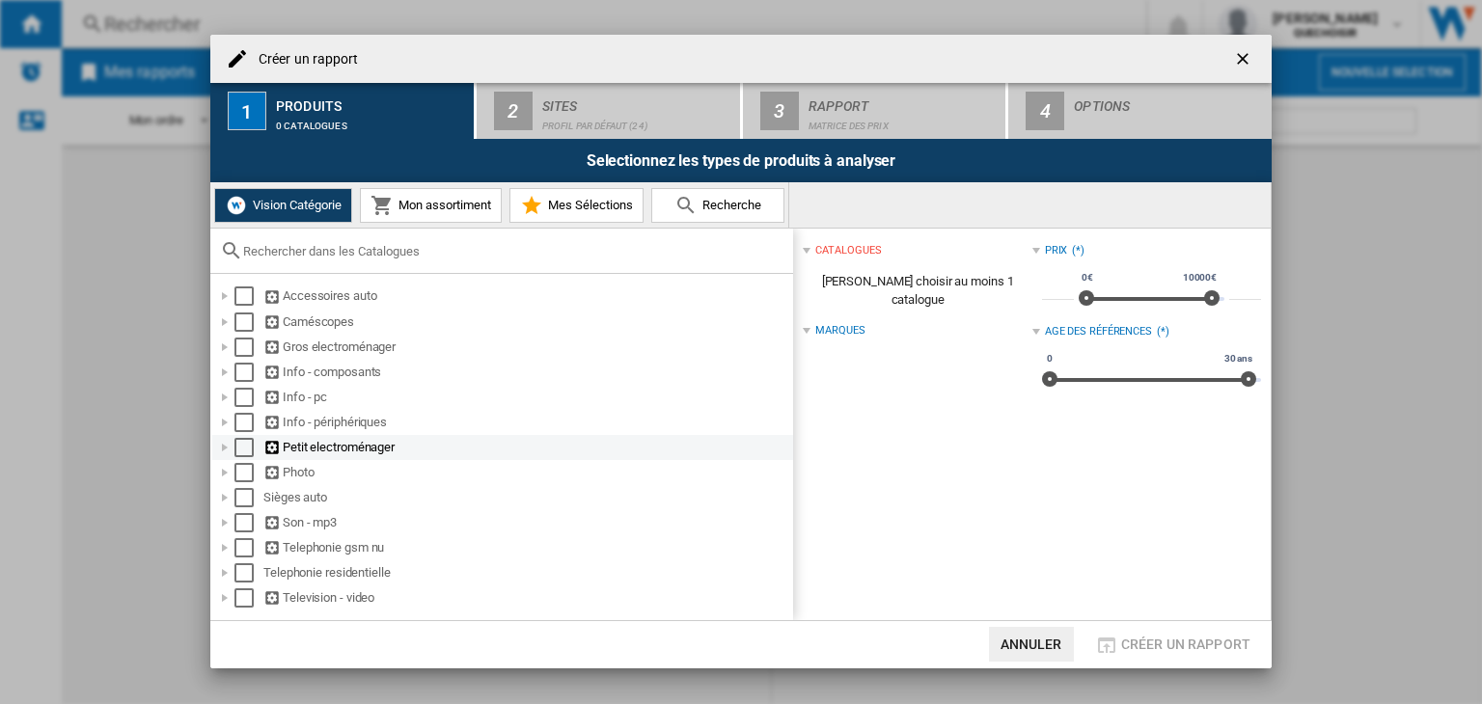
click at [224, 449] on div at bounding box center [224, 447] width 19 height 19
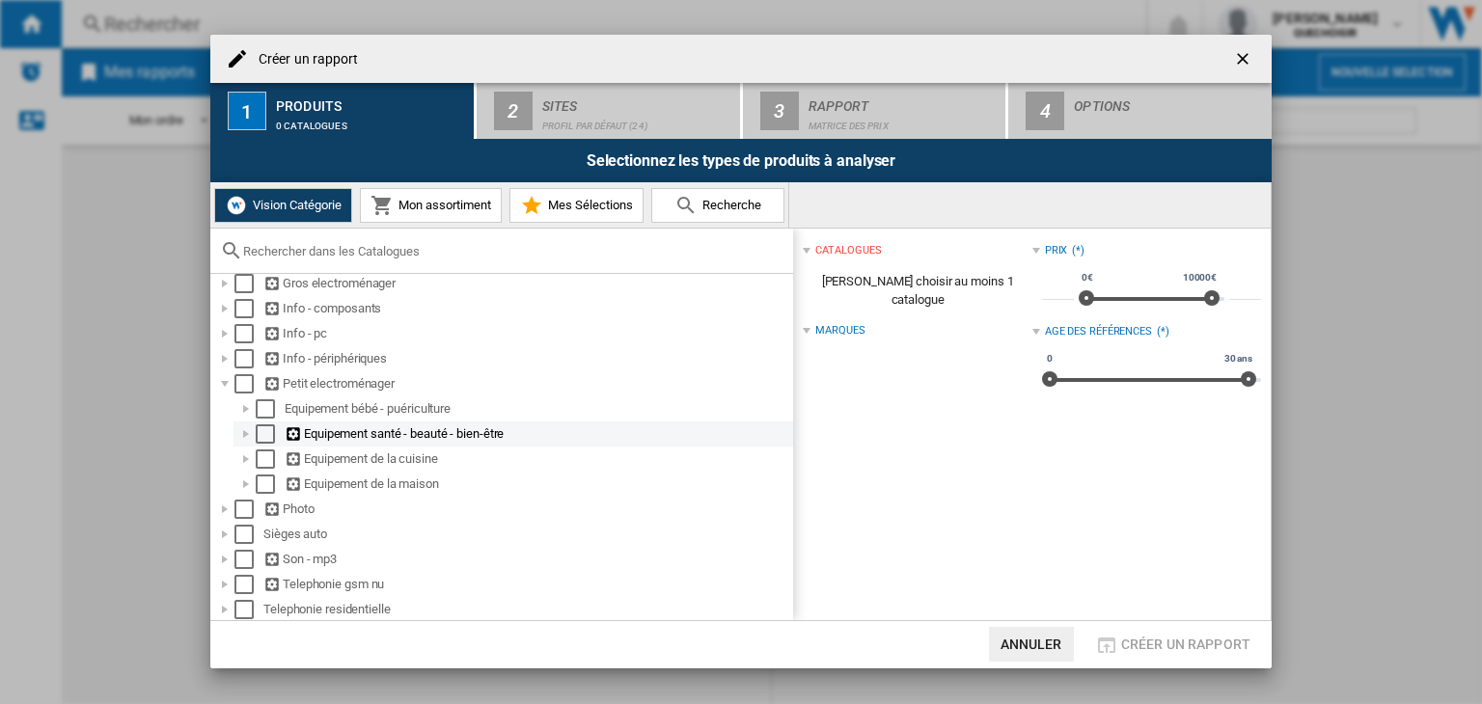
scroll to position [90, 0]
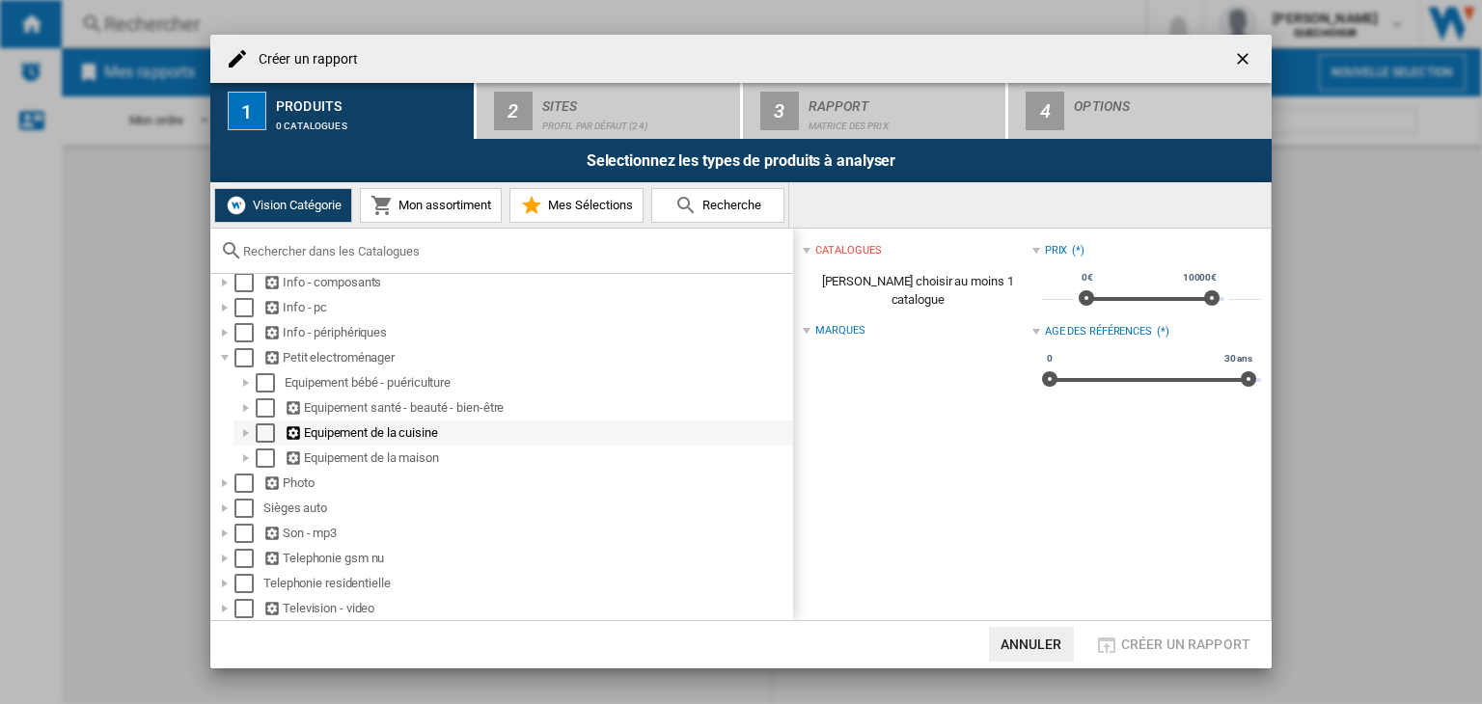
click at [251, 432] on div at bounding box center [245, 432] width 19 height 19
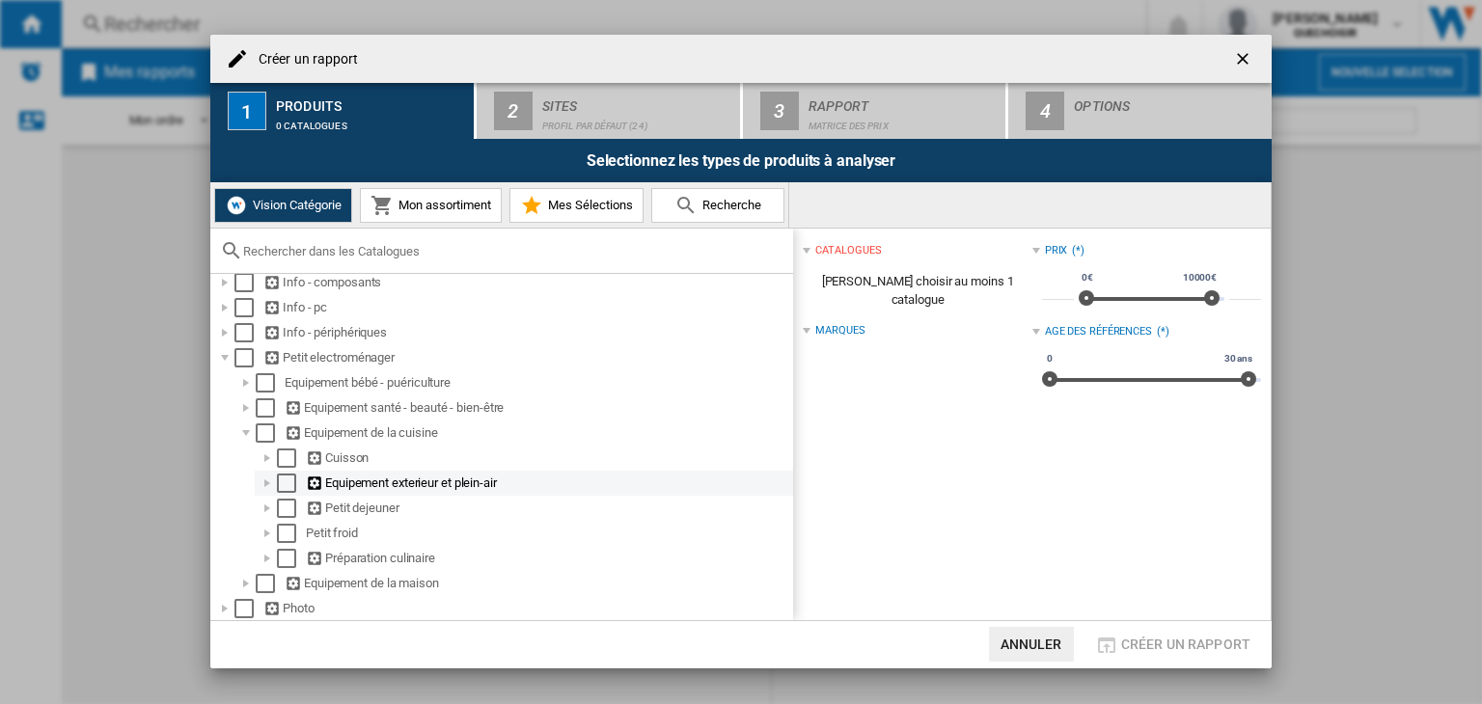
scroll to position [186, 0]
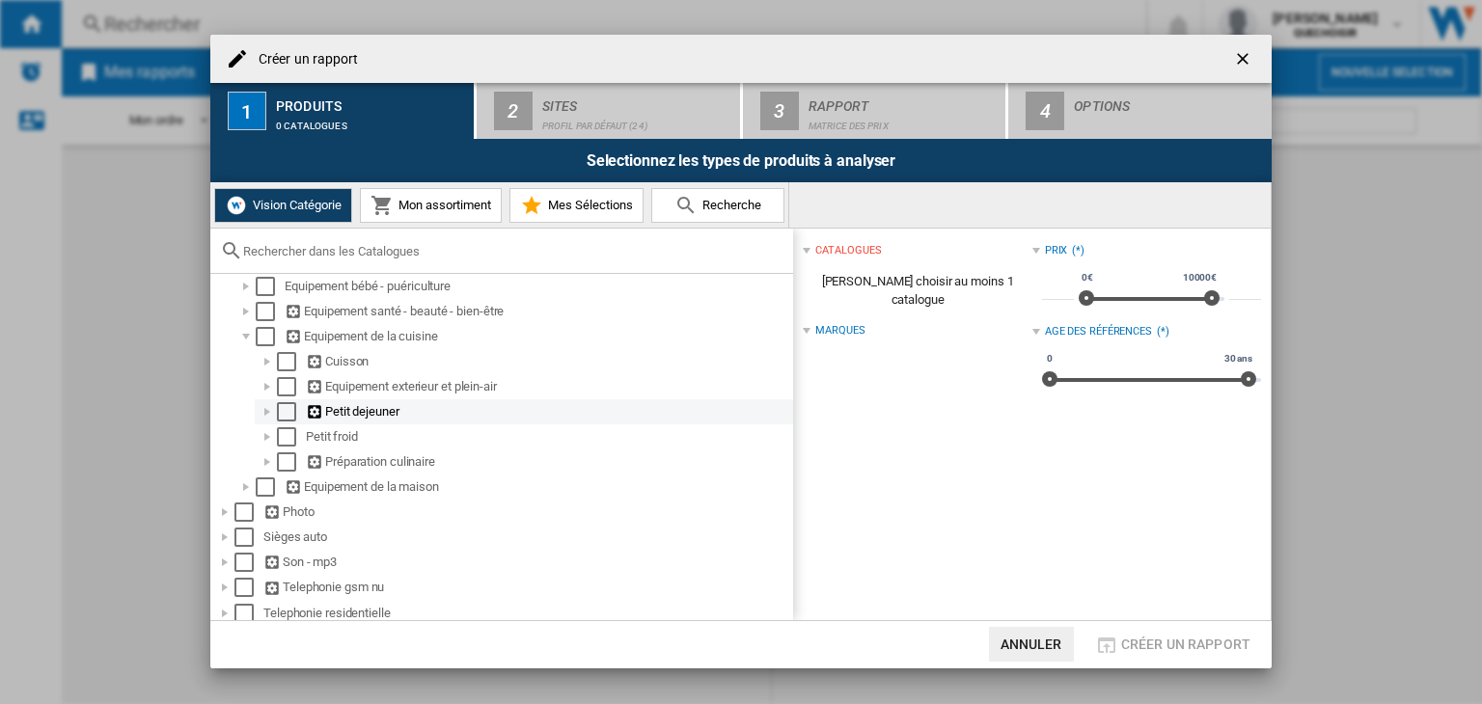
click at [270, 410] on div at bounding box center [267, 411] width 19 height 19
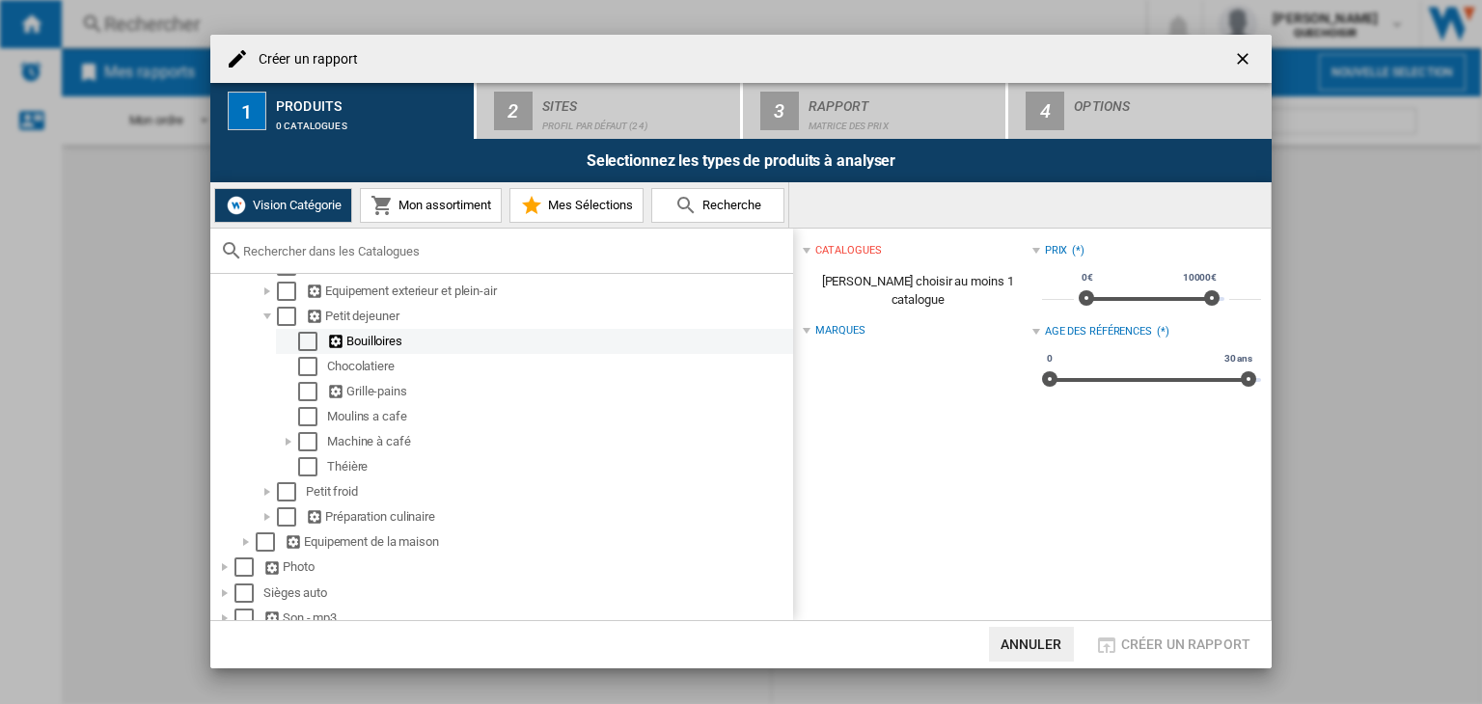
scroll to position [283, 0]
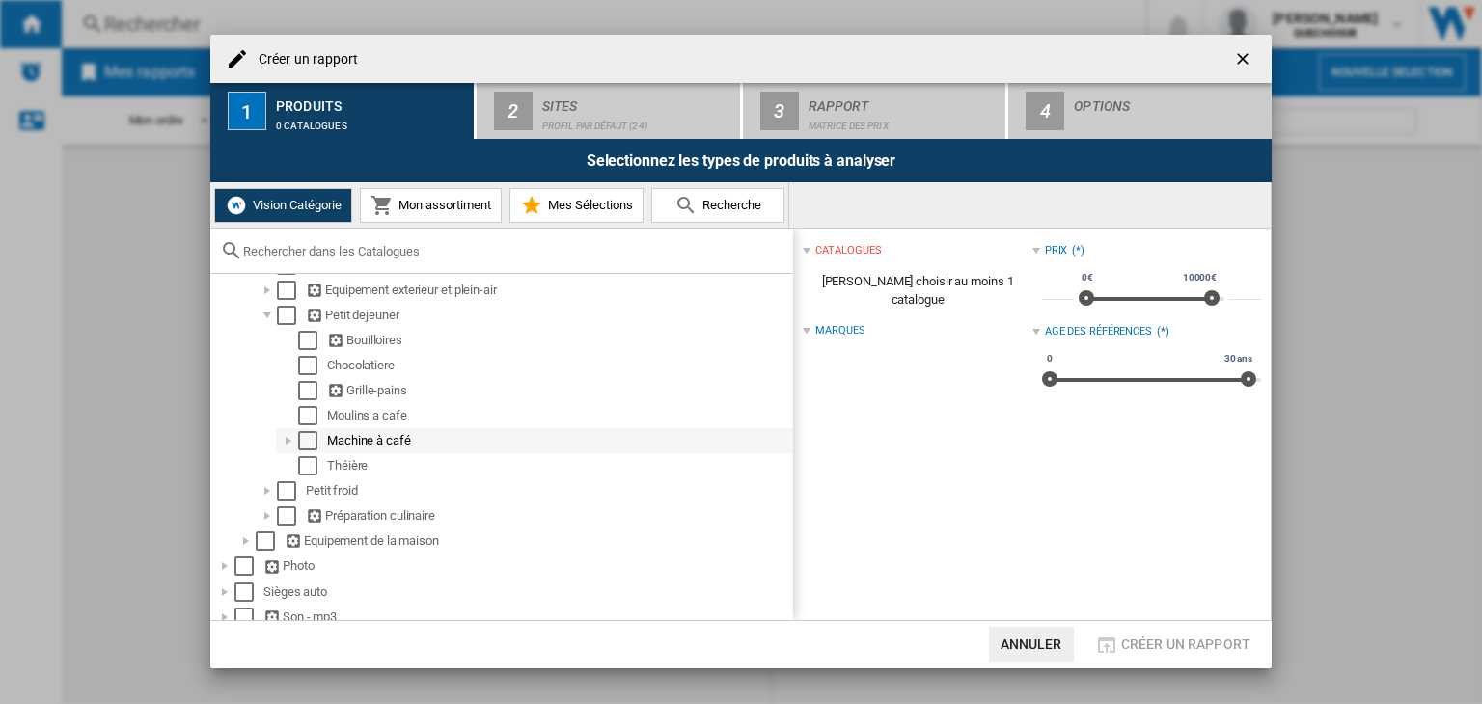
click at [289, 440] on div at bounding box center [288, 440] width 19 height 19
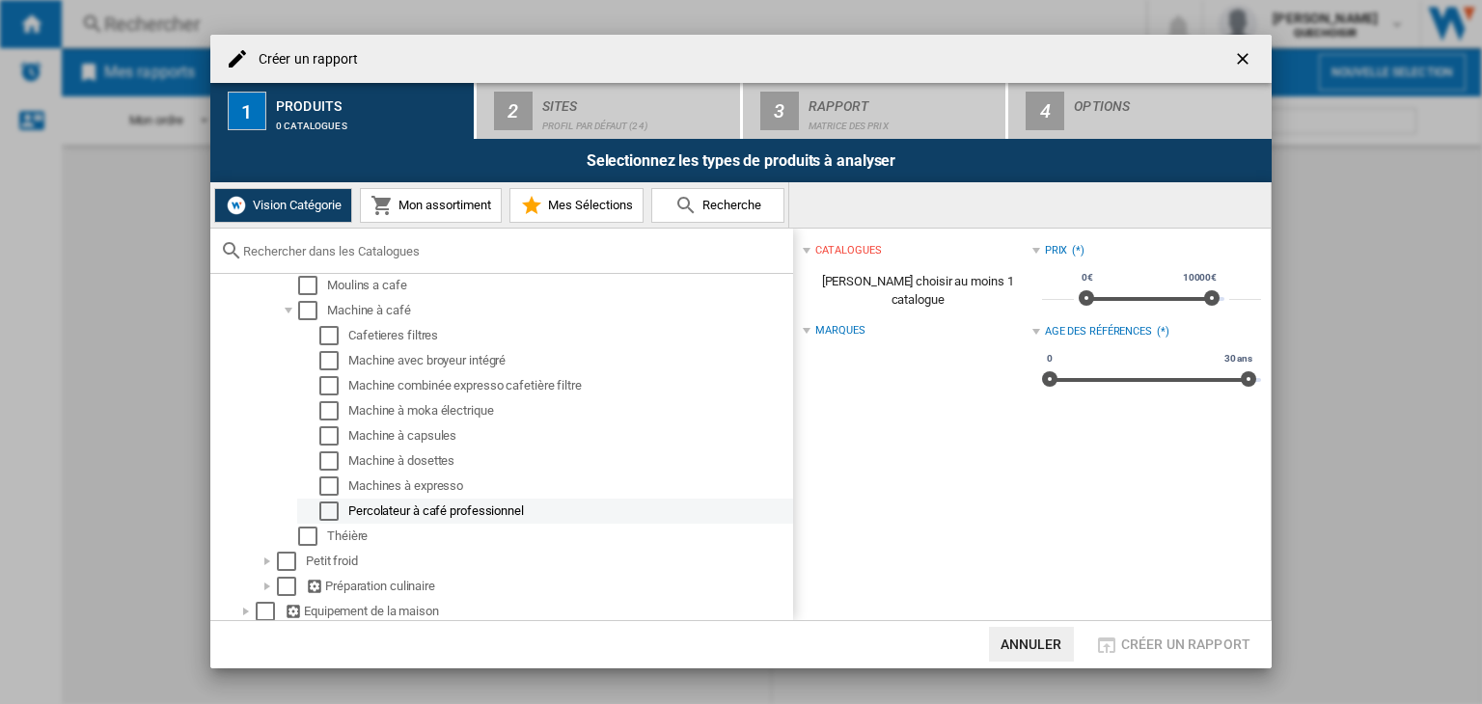
scroll to position [379, 0]
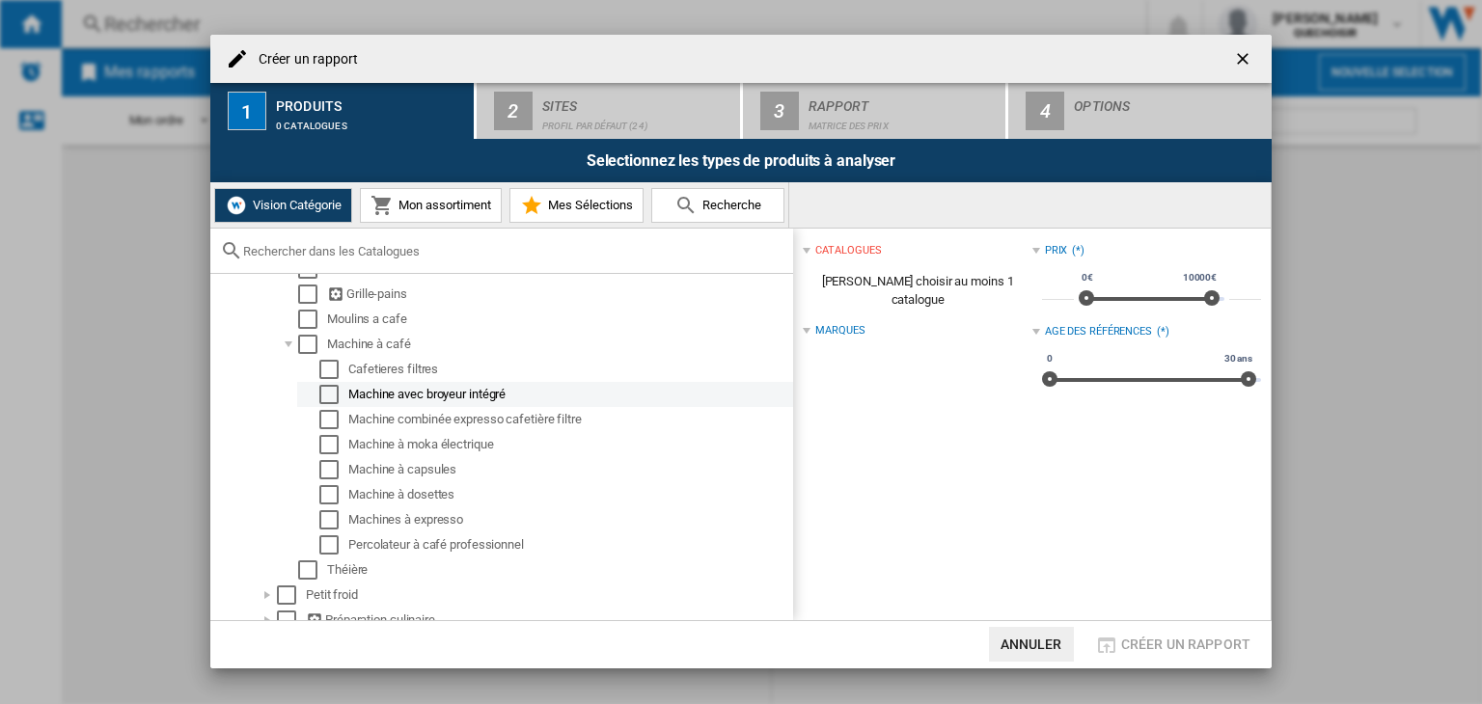
click at [332, 396] on div "Select" at bounding box center [328, 394] width 19 height 19
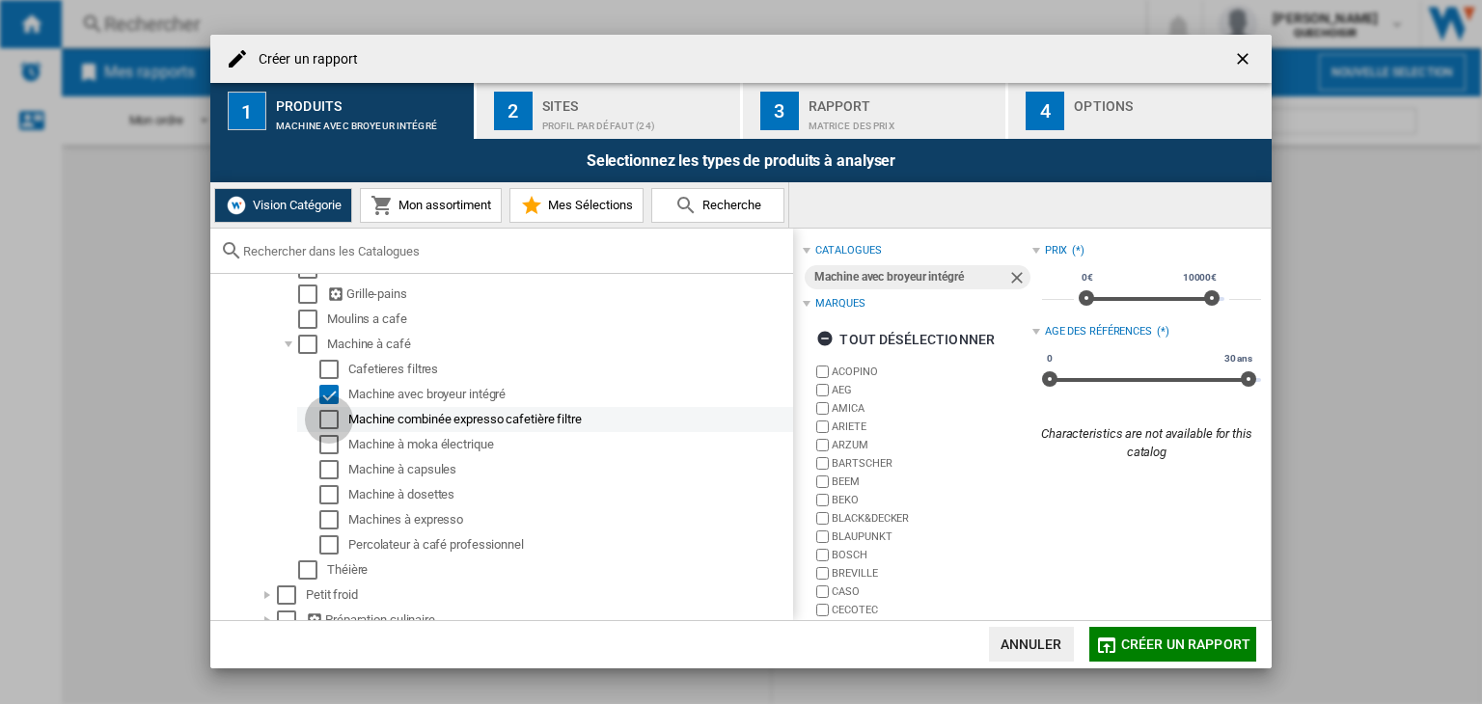
click at [332, 418] on div "Select" at bounding box center [328, 419] width 19 height 19
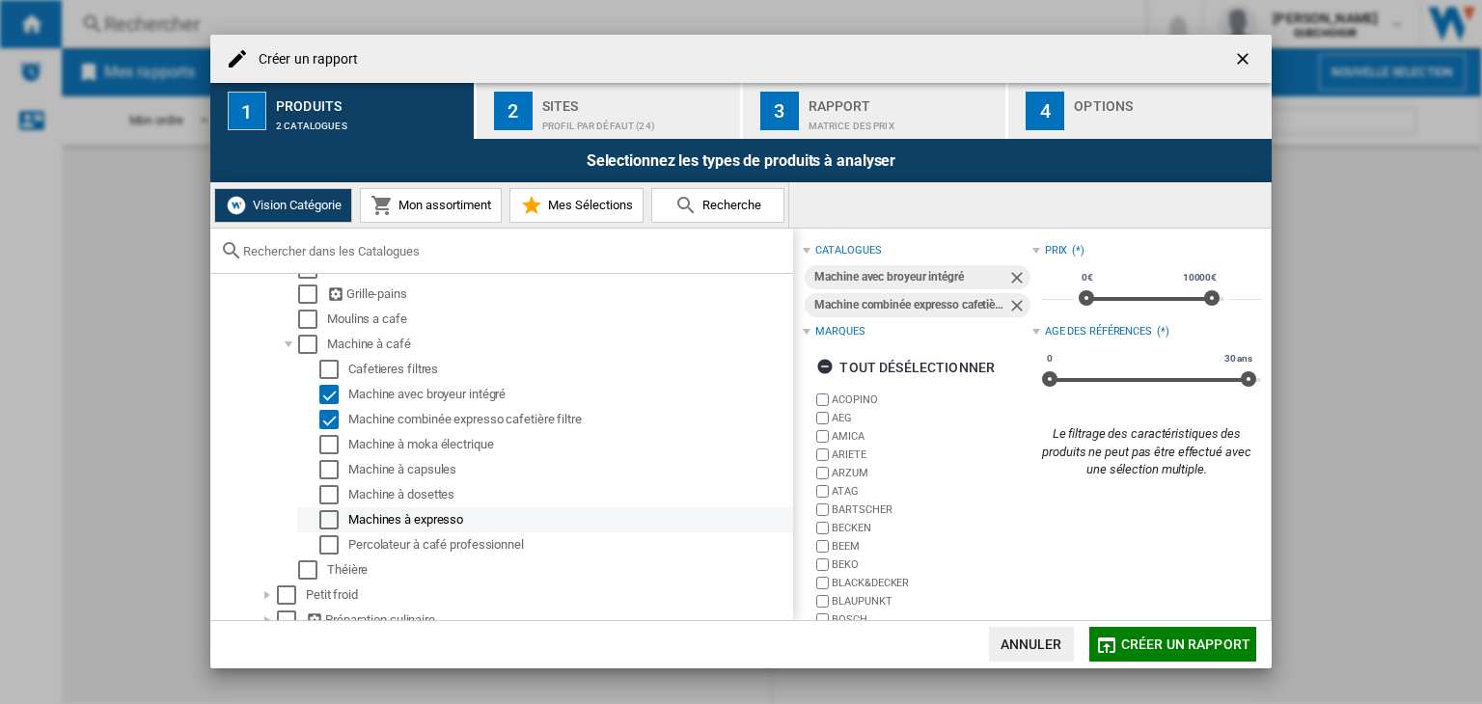
click at [322, 514] on div "Select" at bounding box center [328, 519] width 19 height 19
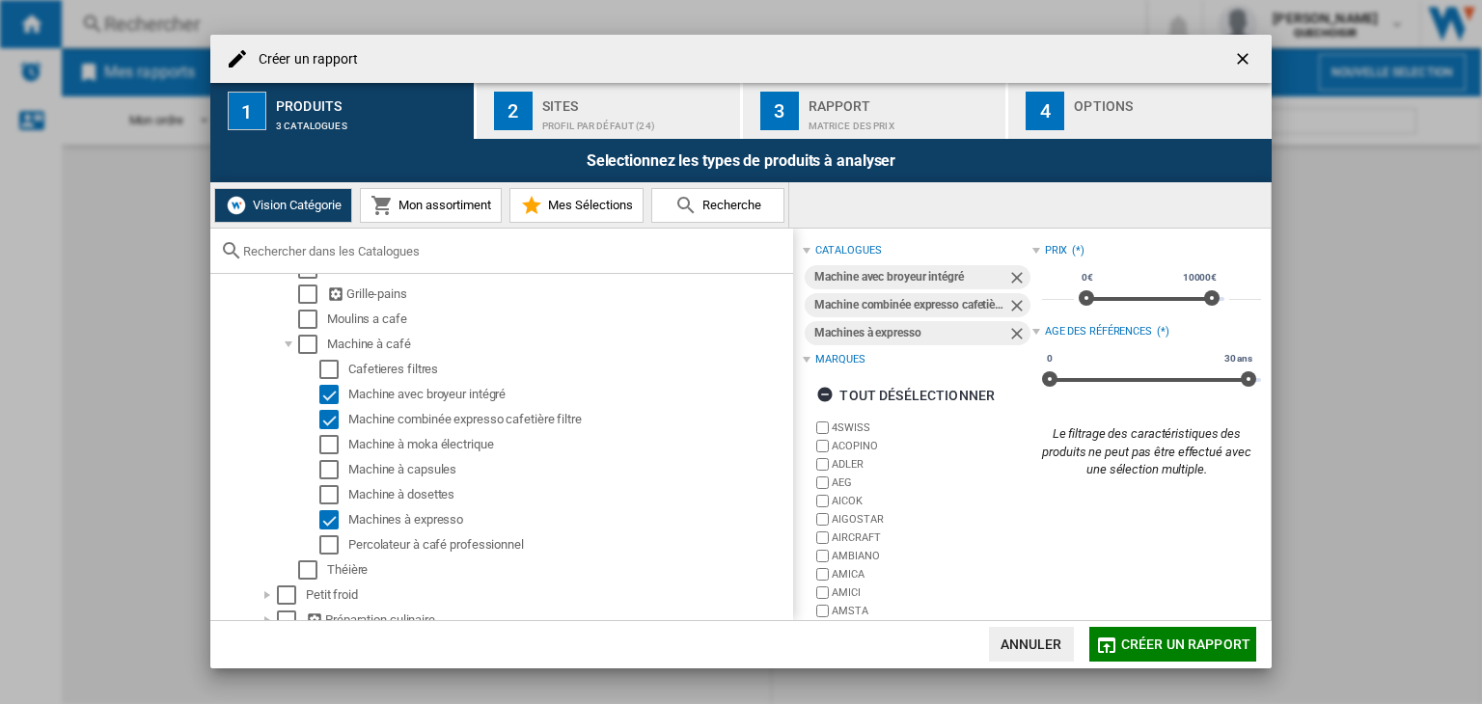
scroll to position [0, 0]
click at [548, 117] on div "Profil par défaut (24)" at bounding box center [637, 121] width 190 height 20
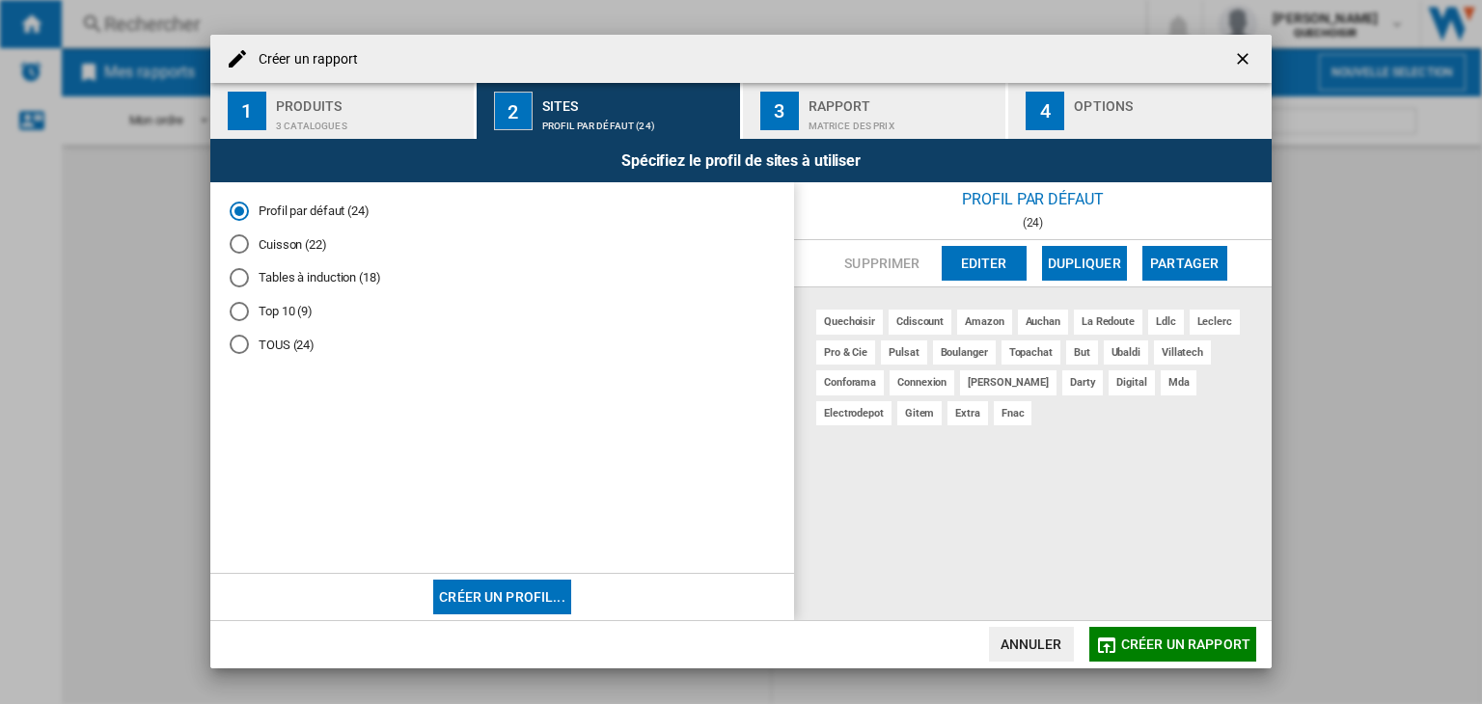
click at [279, 337] on md-radio-button "TOUS (24)" at bounding box center [502, 345] width 545 height 18
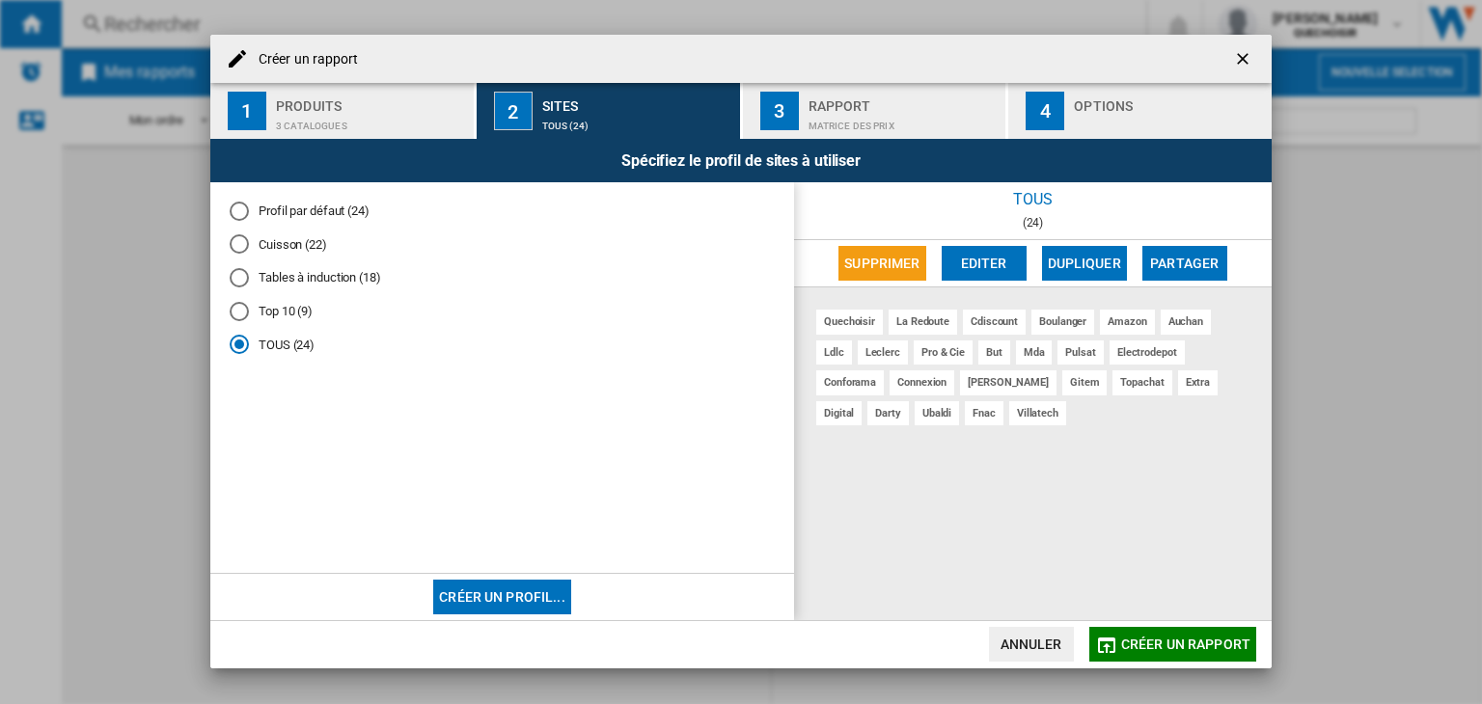
click at [859, 121] on div "Matrice des prix" at bounding box center [903, 121] width 190 height 20
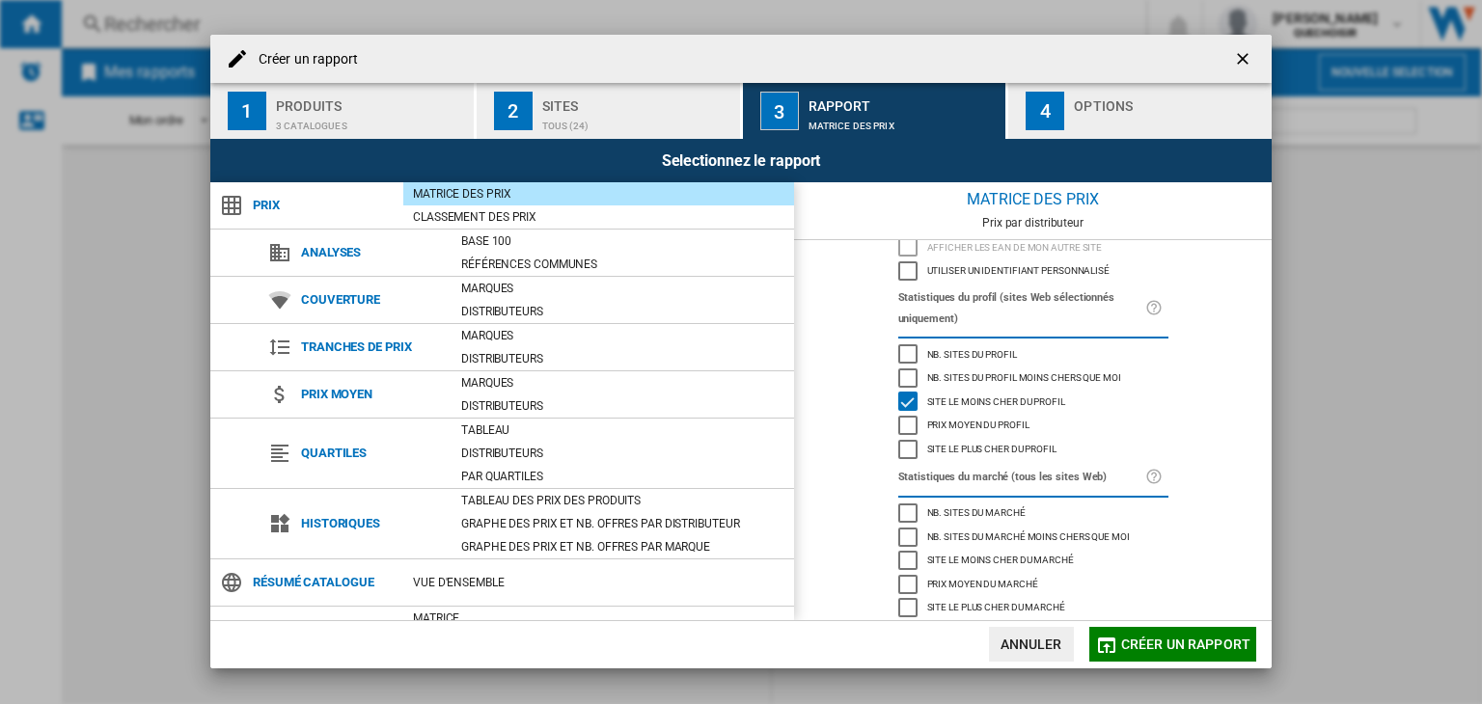
scroll to position [123, 0]
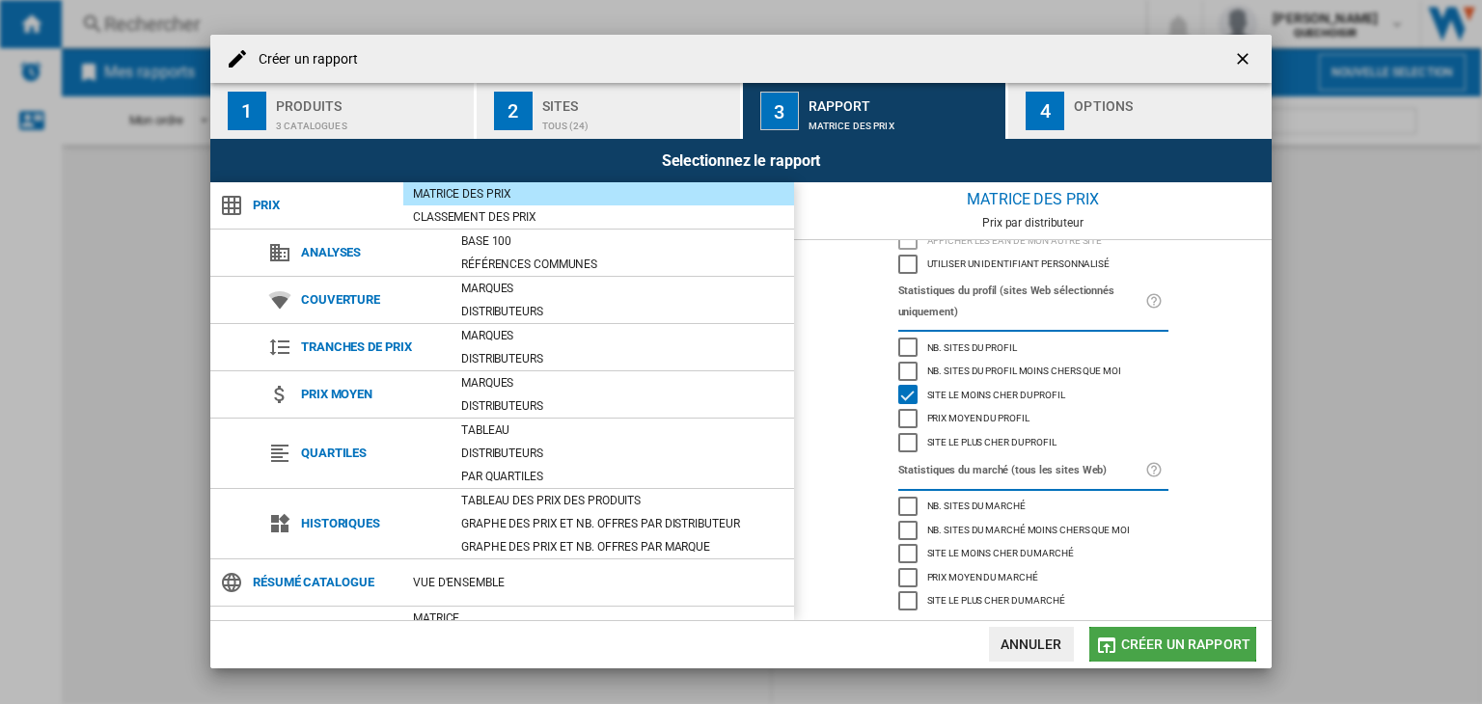
click at [1163, 640] on span "Créer un rapport" at bounding box center [1185, 644] width 129 height 15
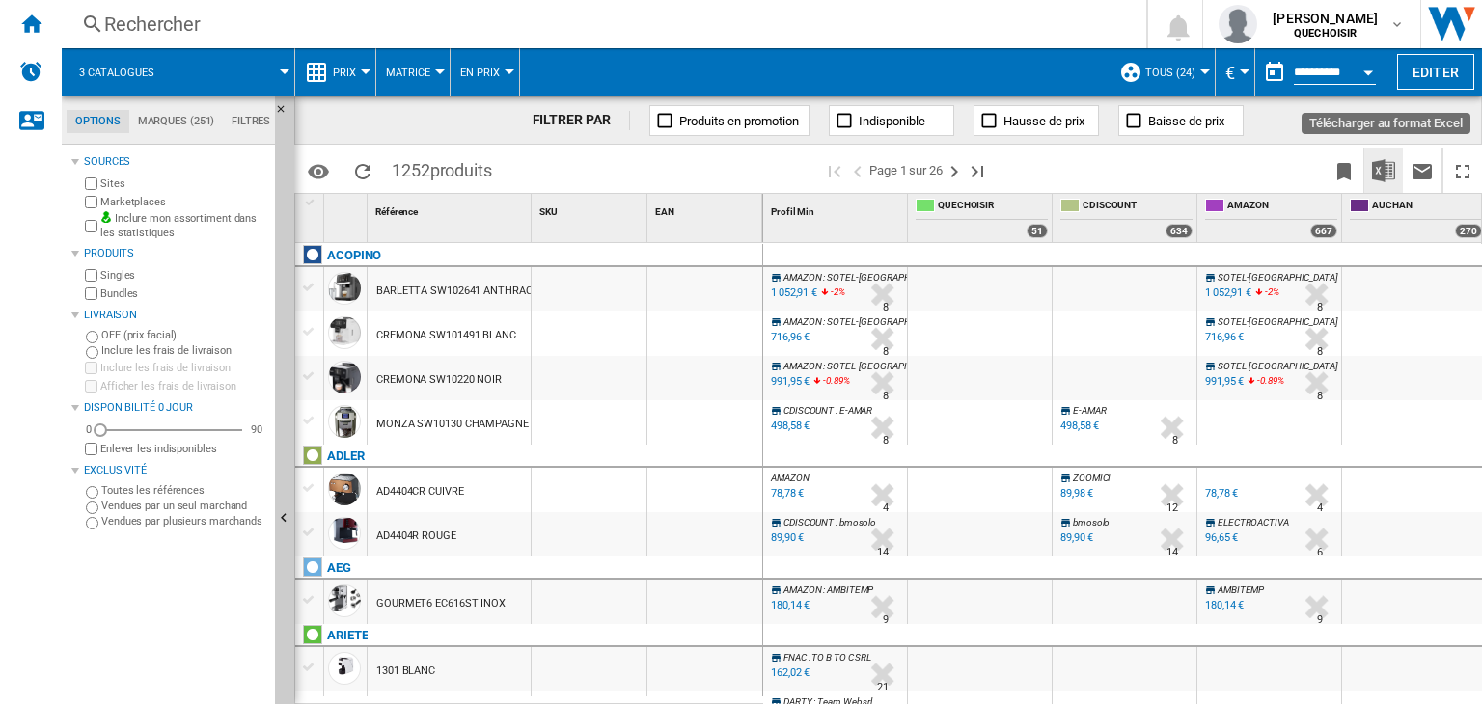
click at [1385, 178] on img "Télécharger au format Excel" at bounding box center [1383, 170] width 23 height 23
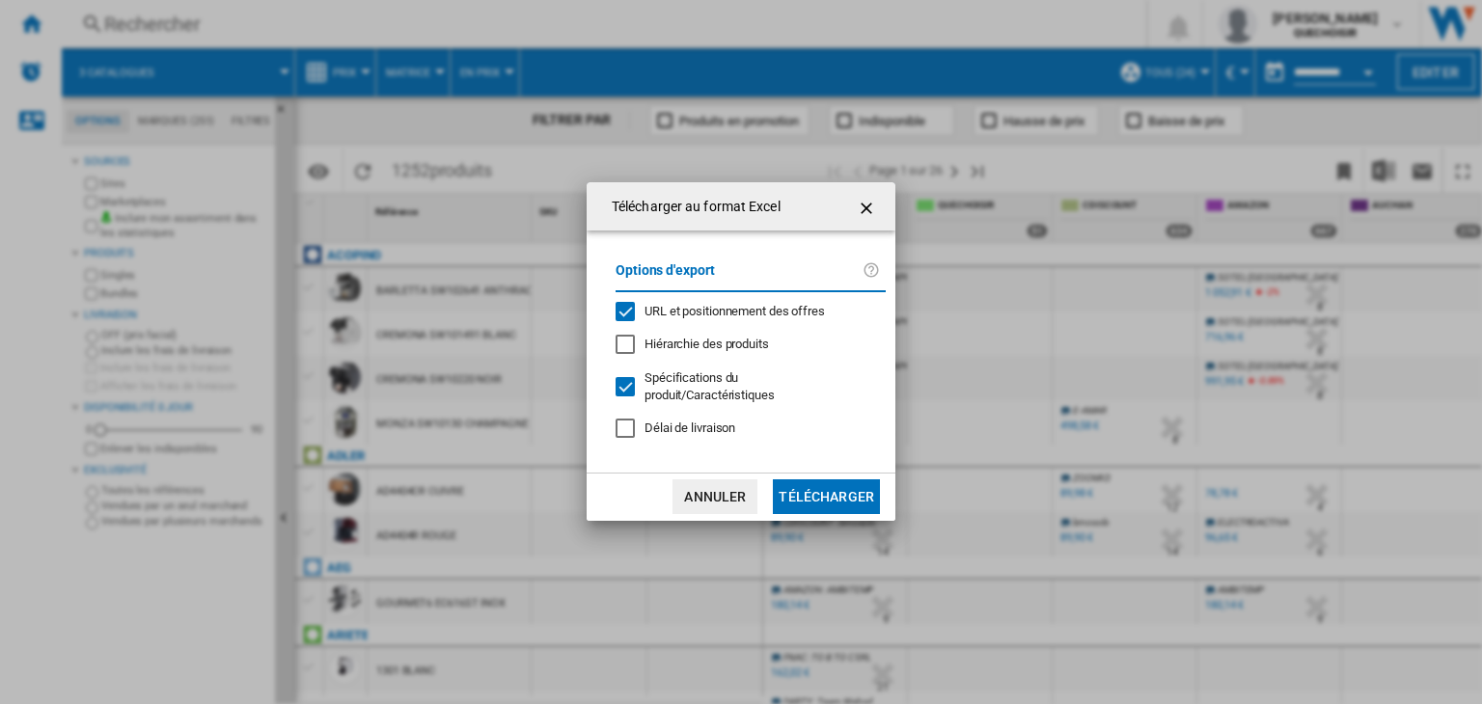
click at [807, 499] on button "Télécharger" at bounding box center [826, 496] width 107 height 35
